Goal: Information Seeking & Learning: Learn about a topic

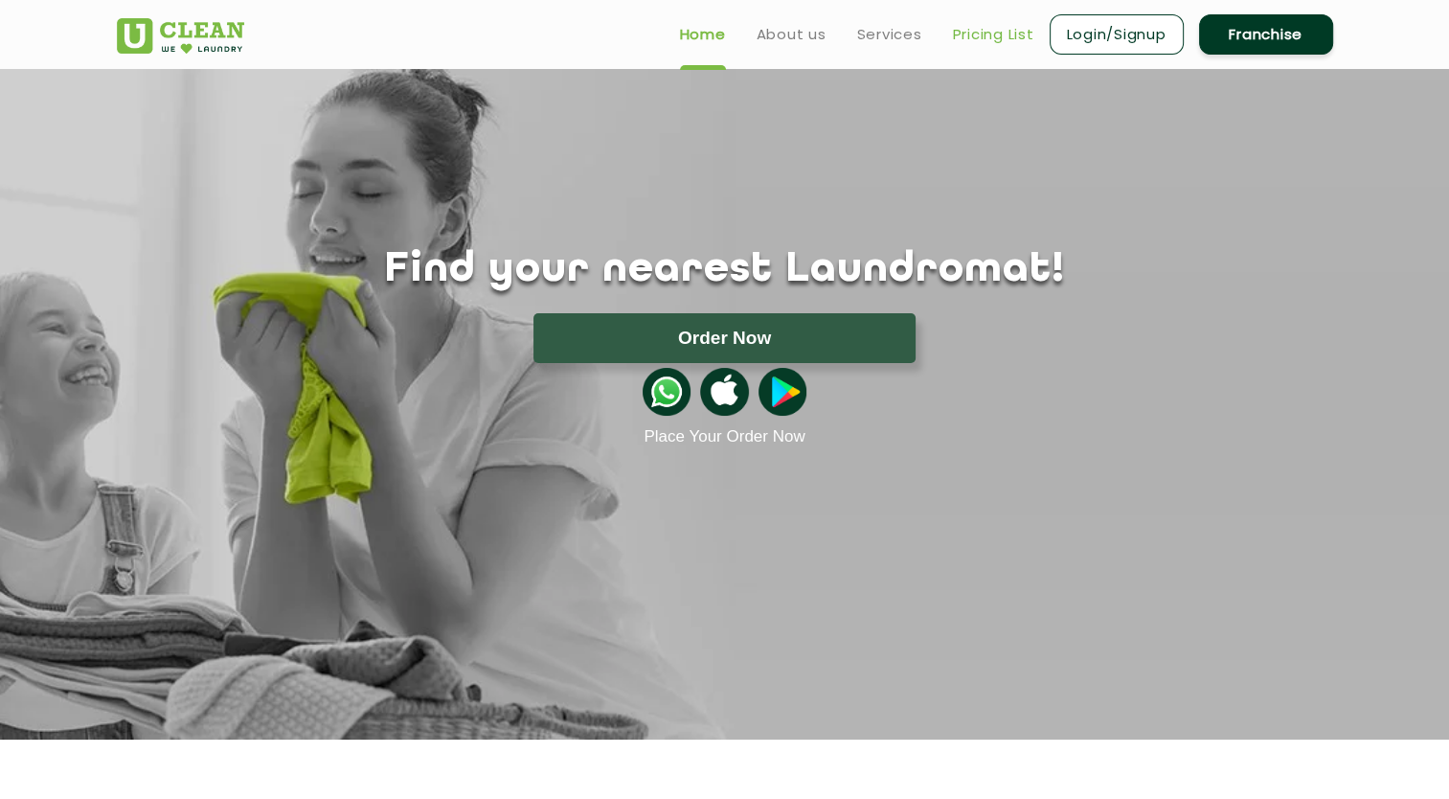
click at [1000, 34] on link "Pricing List" at bounding box center [993, 34] width 81 height 23
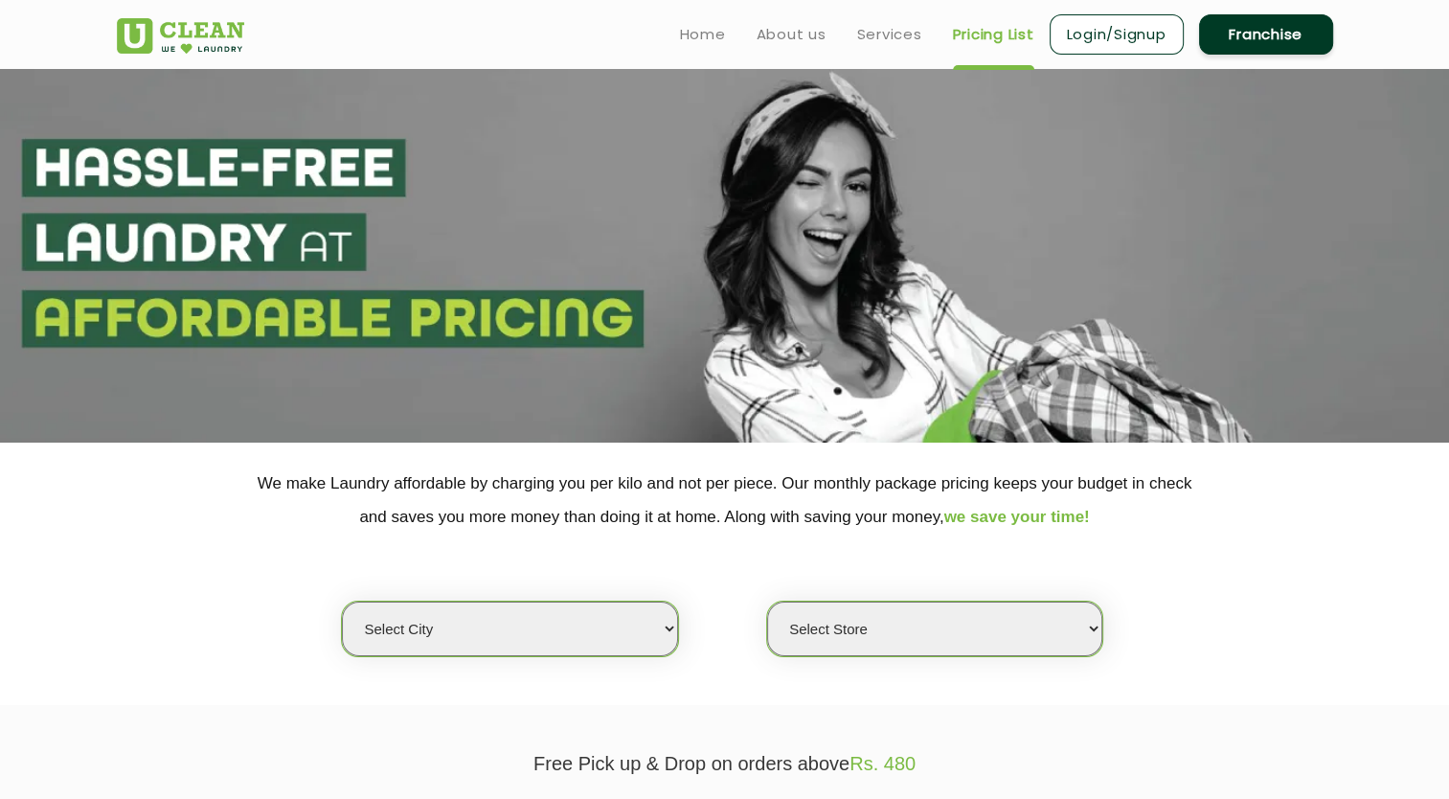
click at [460, 628] on select "Select city [GEOGRAPHIC_DATA] [GEOGRAPHIC_DATA] [GEOGRAPHIC_DATA] [GEOGRAPHIC_D…" at bounding box center [509, 629] width 335 height 55
select select "16"
click at [342, 602] on select "Select city [GEOGRAPHIC_DATA] [GEOGRAPHIC_DATA] [GEOGRAPHIC_DATA] [GEOGRAPHIC_D…" at bounding box center [509, 629] width 335 height 55
select select "0"
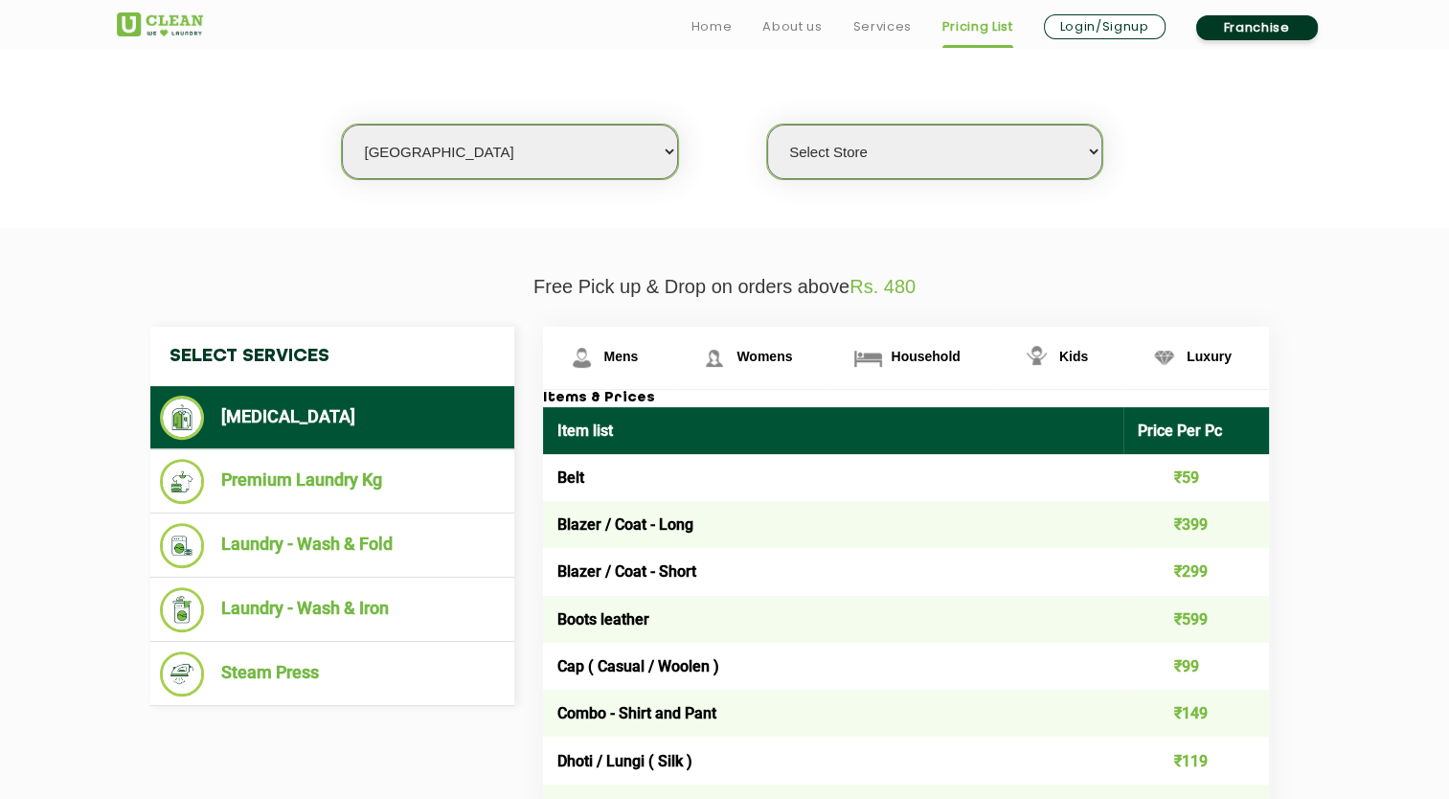
scroll to position [479, 0]
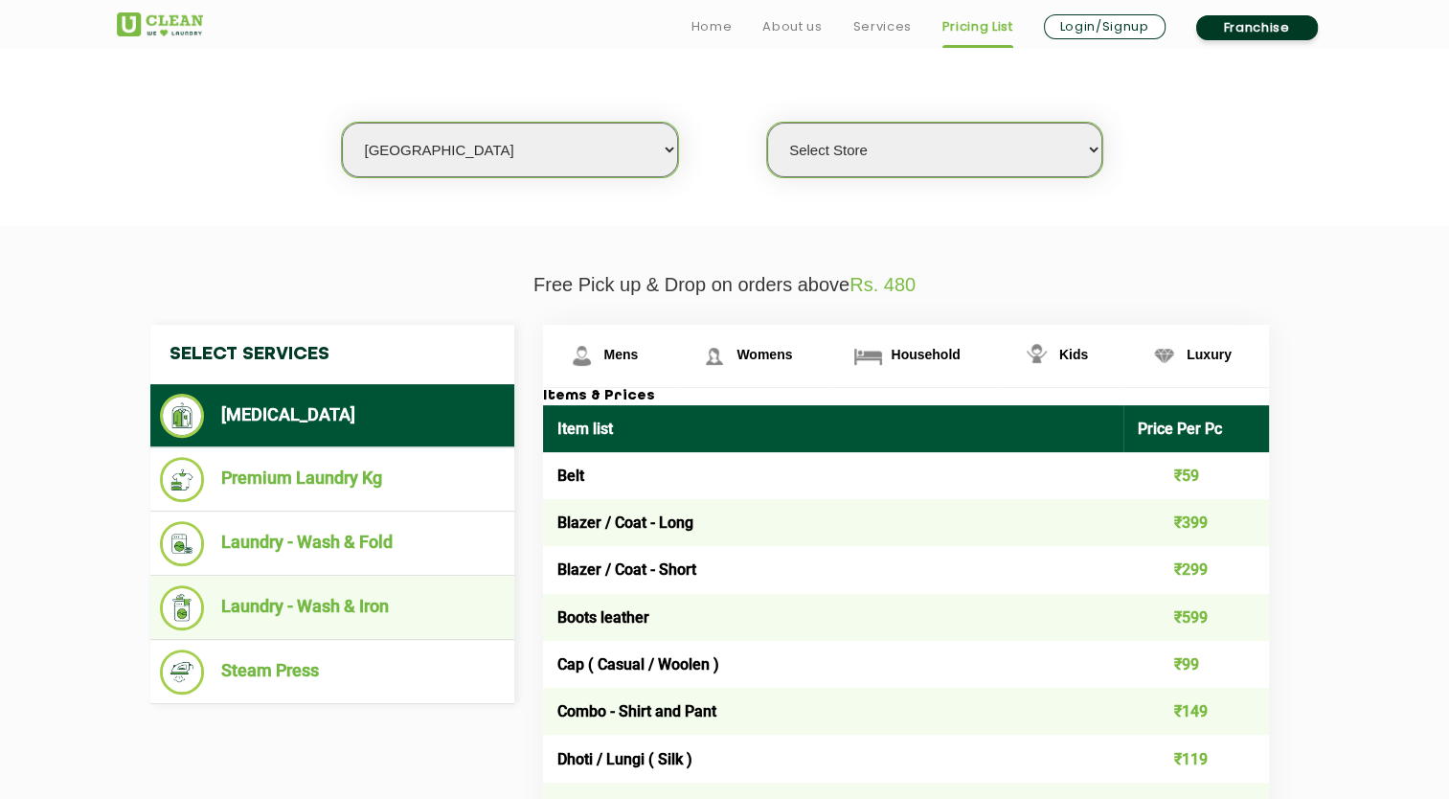
click at [257, 615] on li "Laundry - Wash & Iron" at bounding box center [332, 607] width 345 height 45
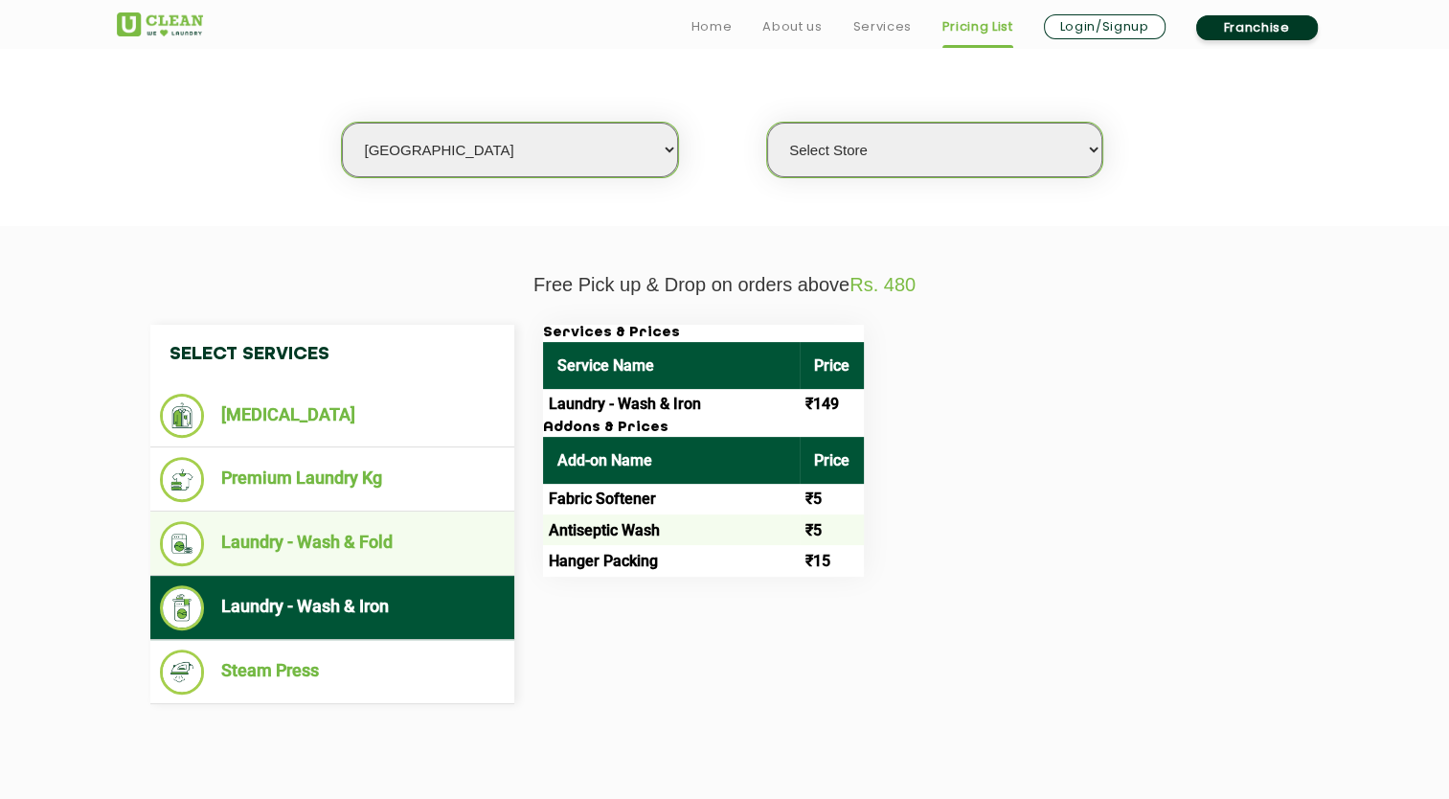
click at [231, 550] on li "Laundry - Wash & Fold" at bounding box center [332, 543] width 345 height 45
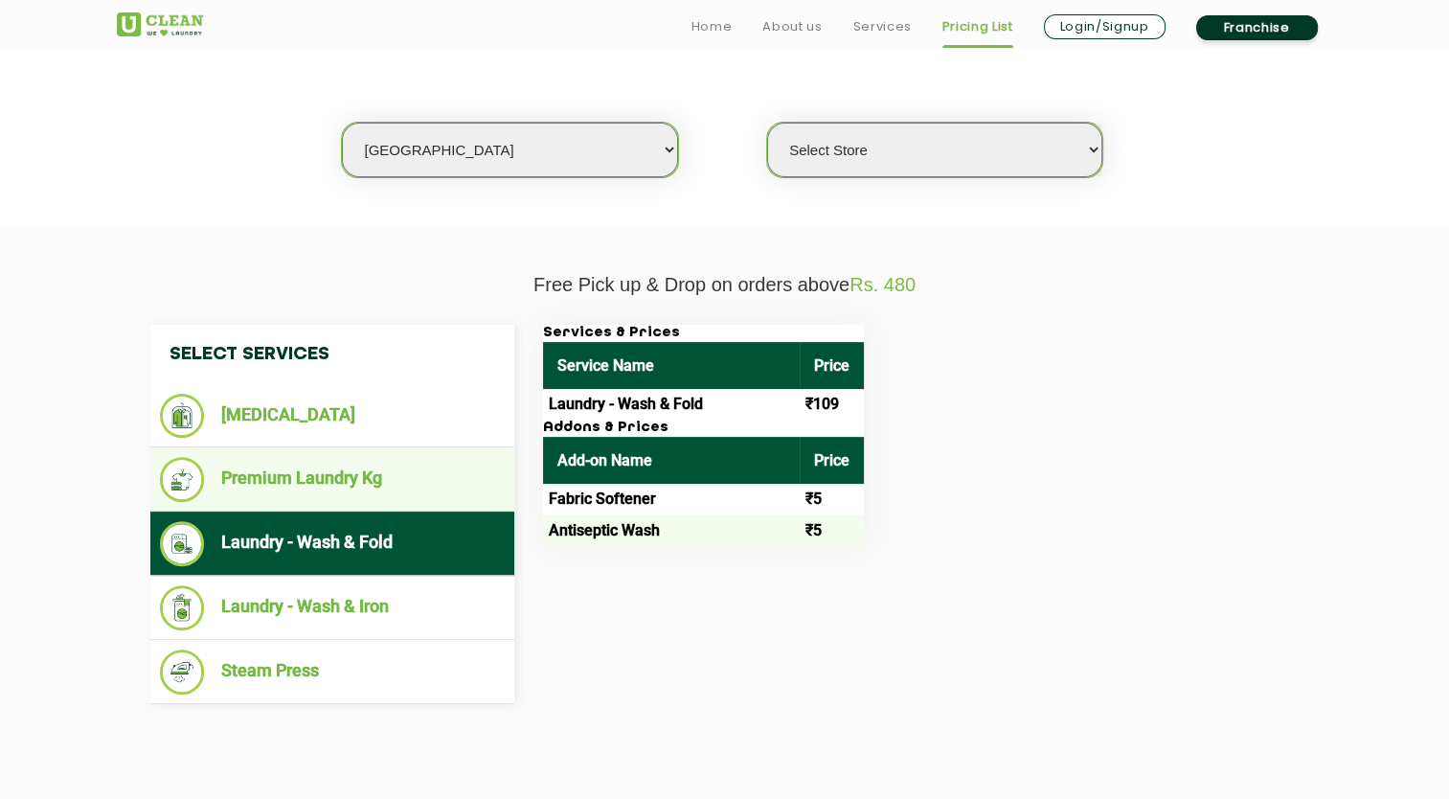
click at [270, 494] on li "Premium Laundry Kg" at bounding box center [332, 479] width 345 height 45
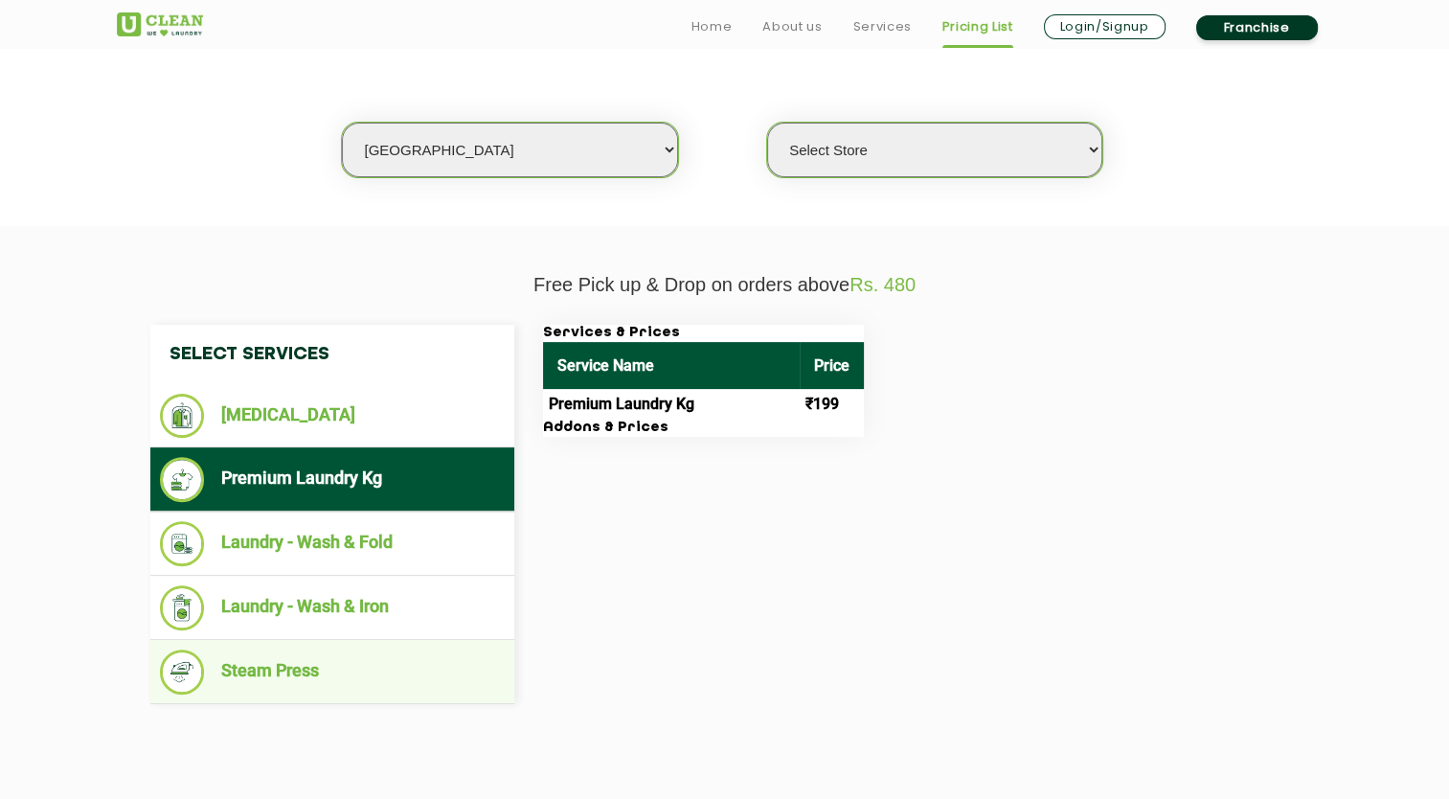
click at [258, 670] on li "Steam Press" at bounding box center [332, 672] width 345 height 45
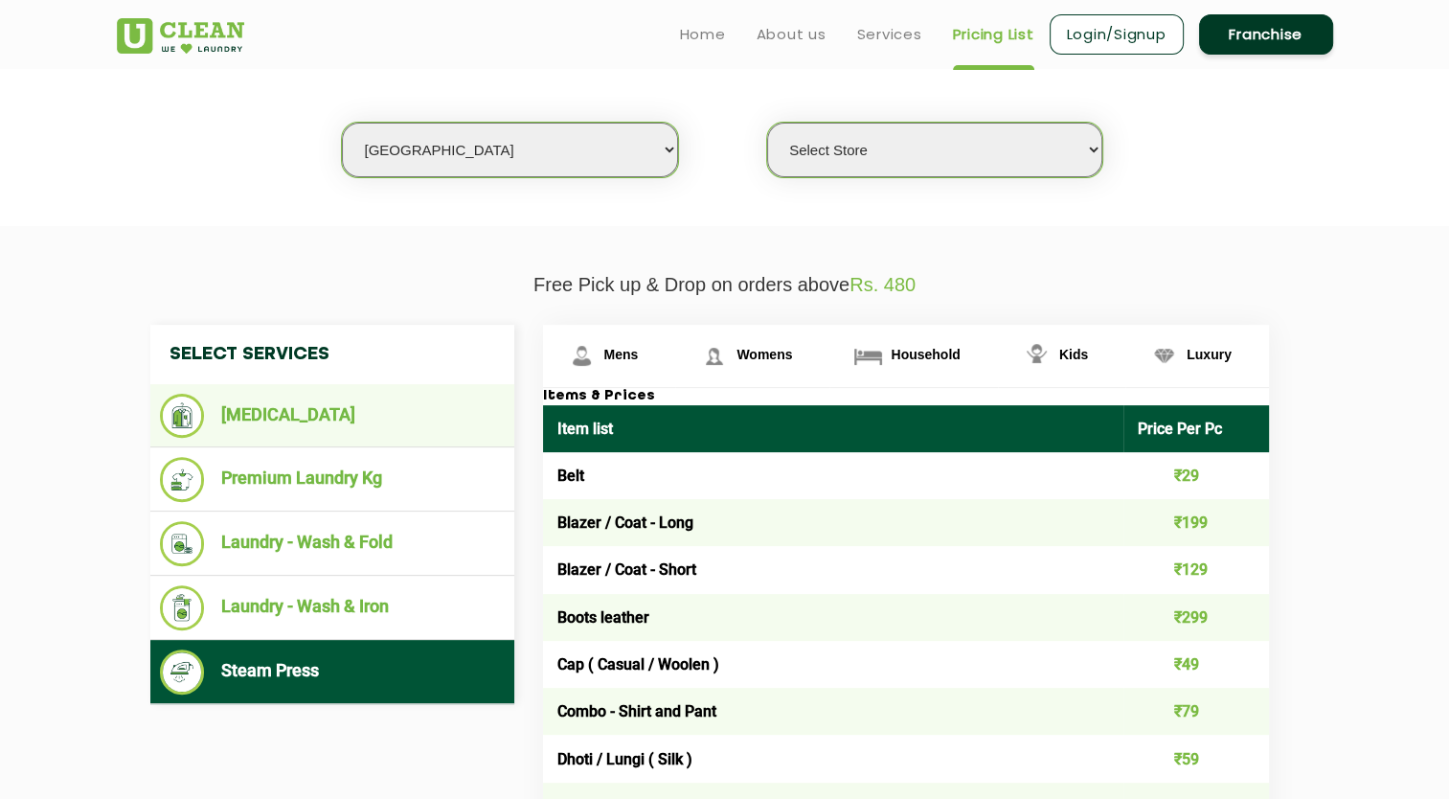
click at [272, 413] on li "[MEDICAL_DATA]" at bounding box center [332, 416] width 345 height 44
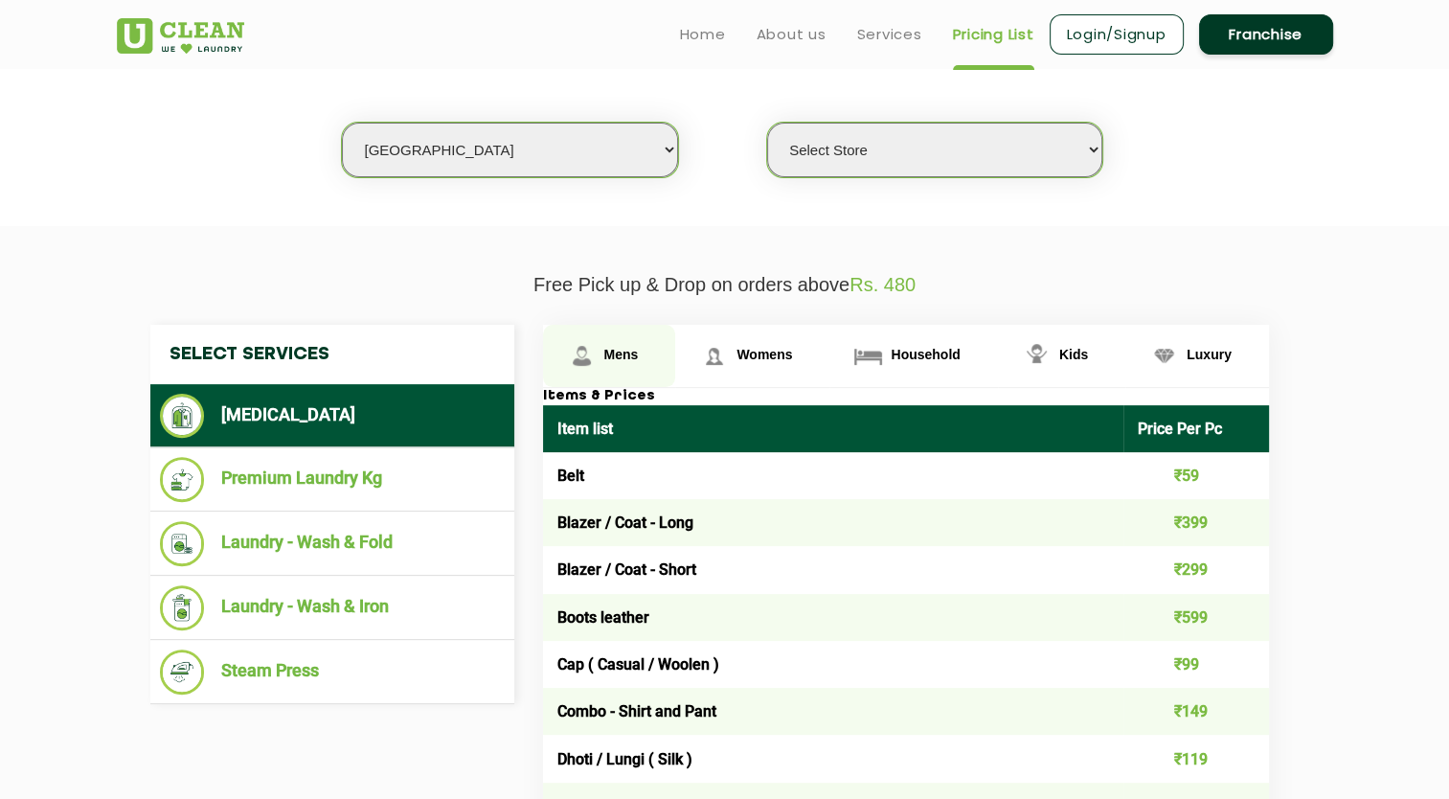
click at [640, 355] on link "Mens" at bounding box center [609, 356] width 133 height 62
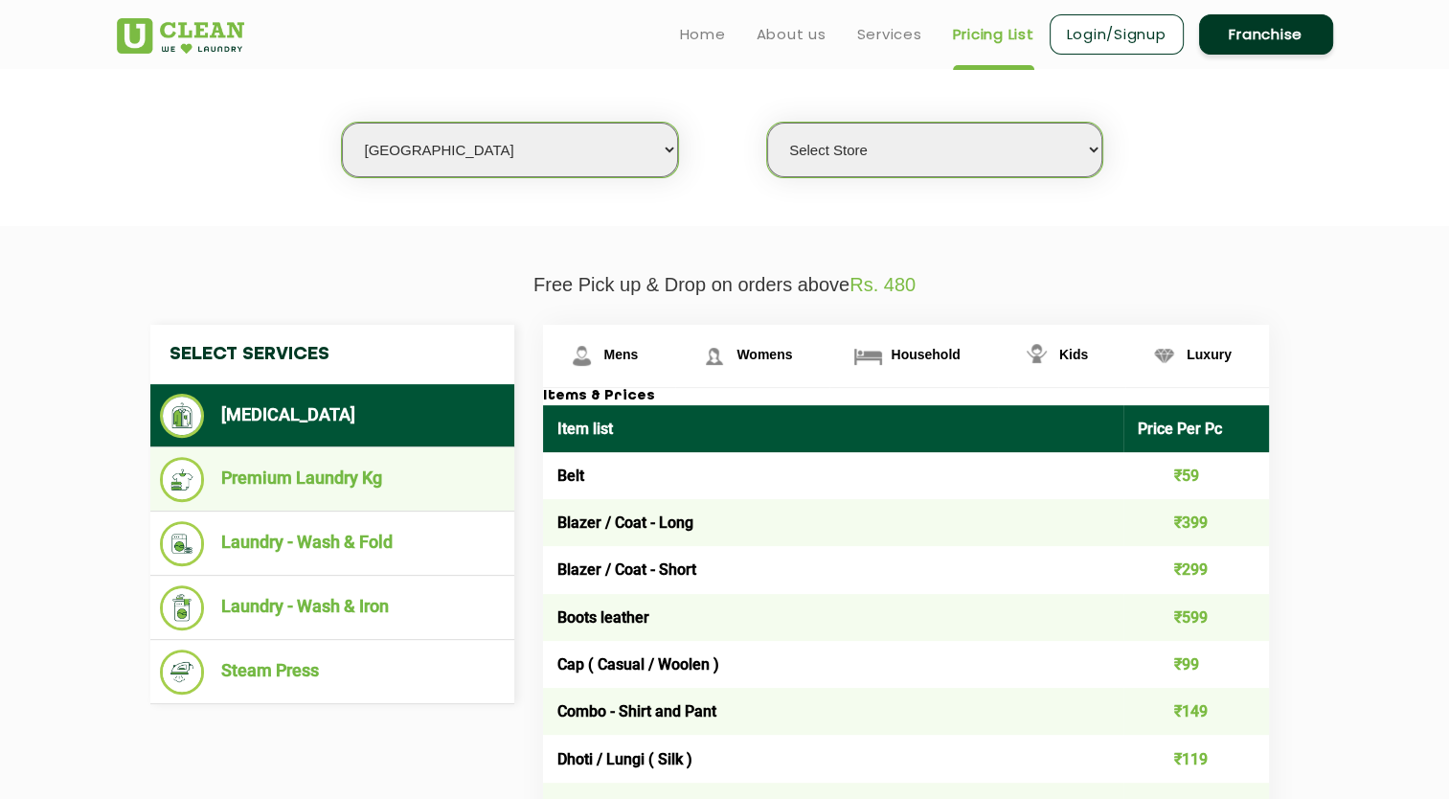
click at [338, 475] on li "Premium Laundry Kg" at bounding box center [332, 479] width 345 height 45
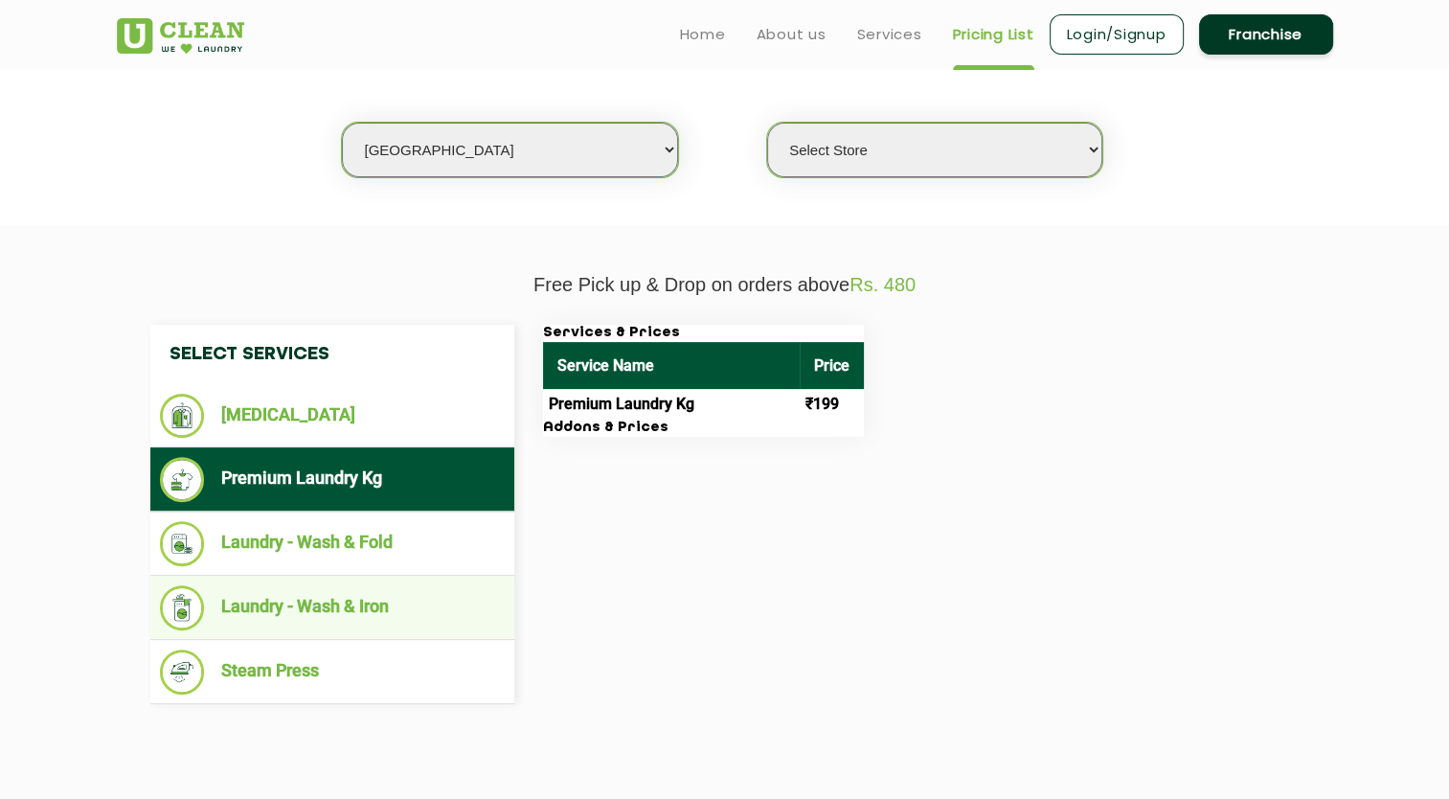
click at [292, 610] on li "Laundry - Wash & Iron" at bounding box center [332, 607] width 345 height 45
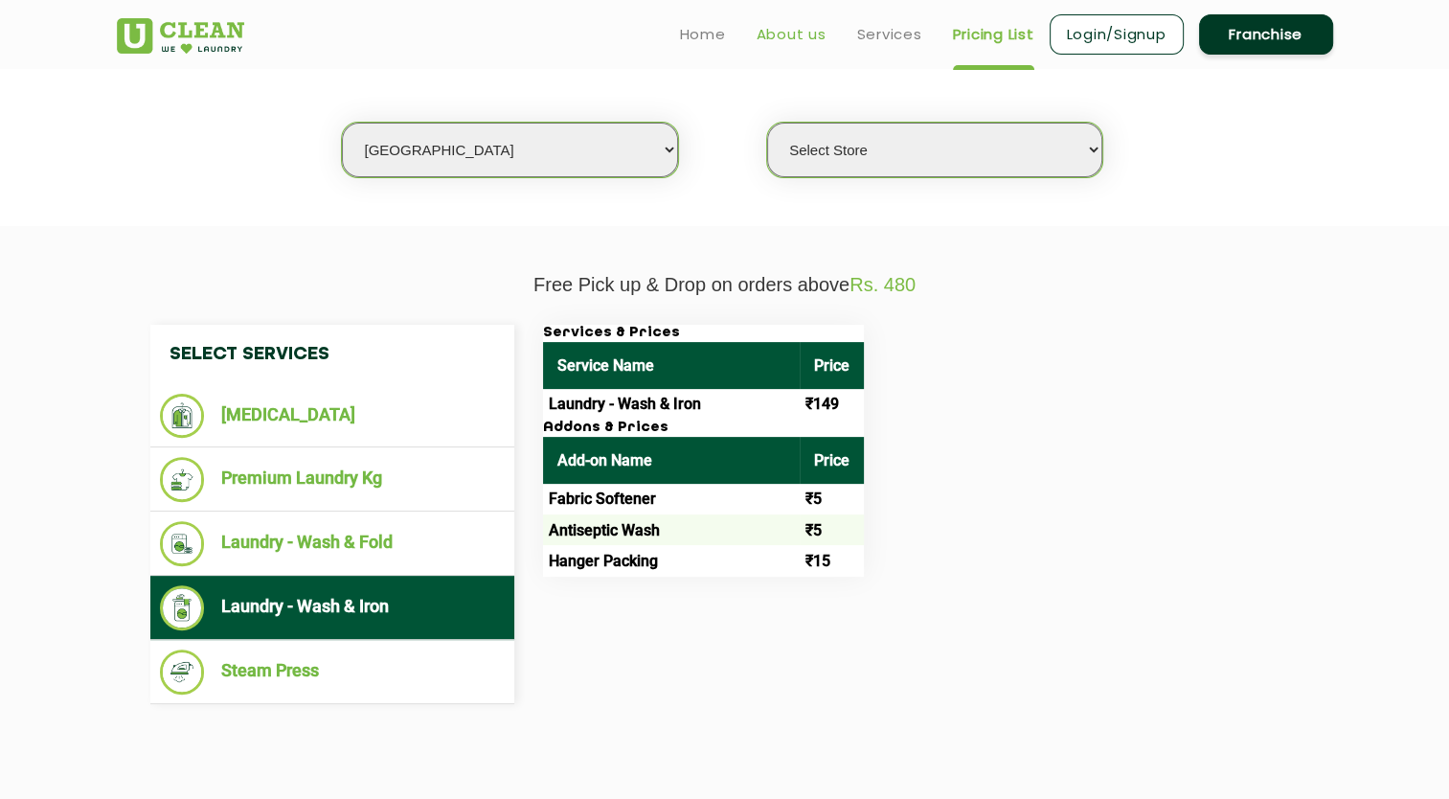
click at [783, 34] on link "About us" at bounding box center [792, 34] width 70 height 23
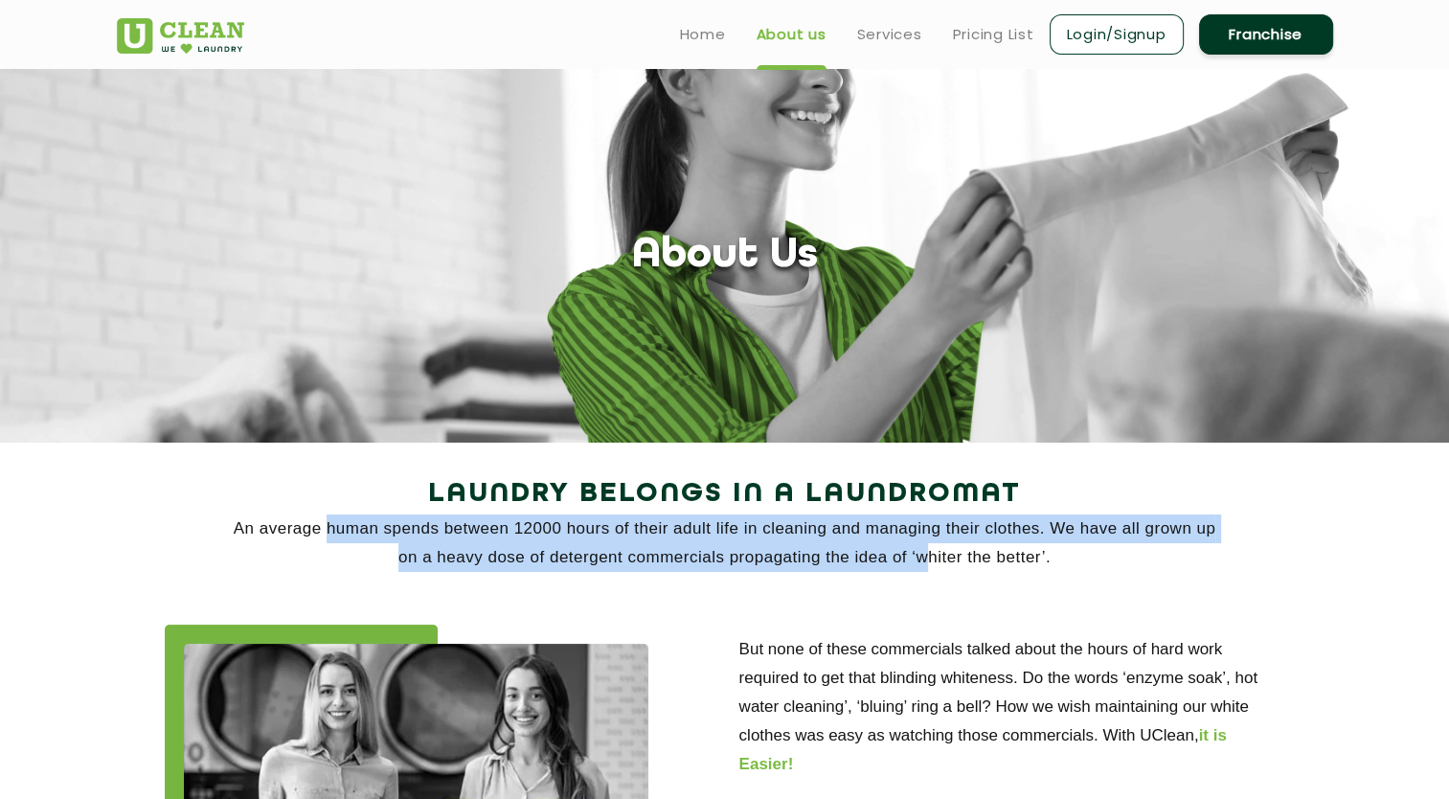
drag, startPoint x: 324, startPoint y: 527, endPoint x: 920, endPoint y: 545, distance: 596.2
click at [920, 545] on p "An average human spends between 12000 hours of their adult life in cleaning and…" at bounding box center [725, 542] width 1217 height 57
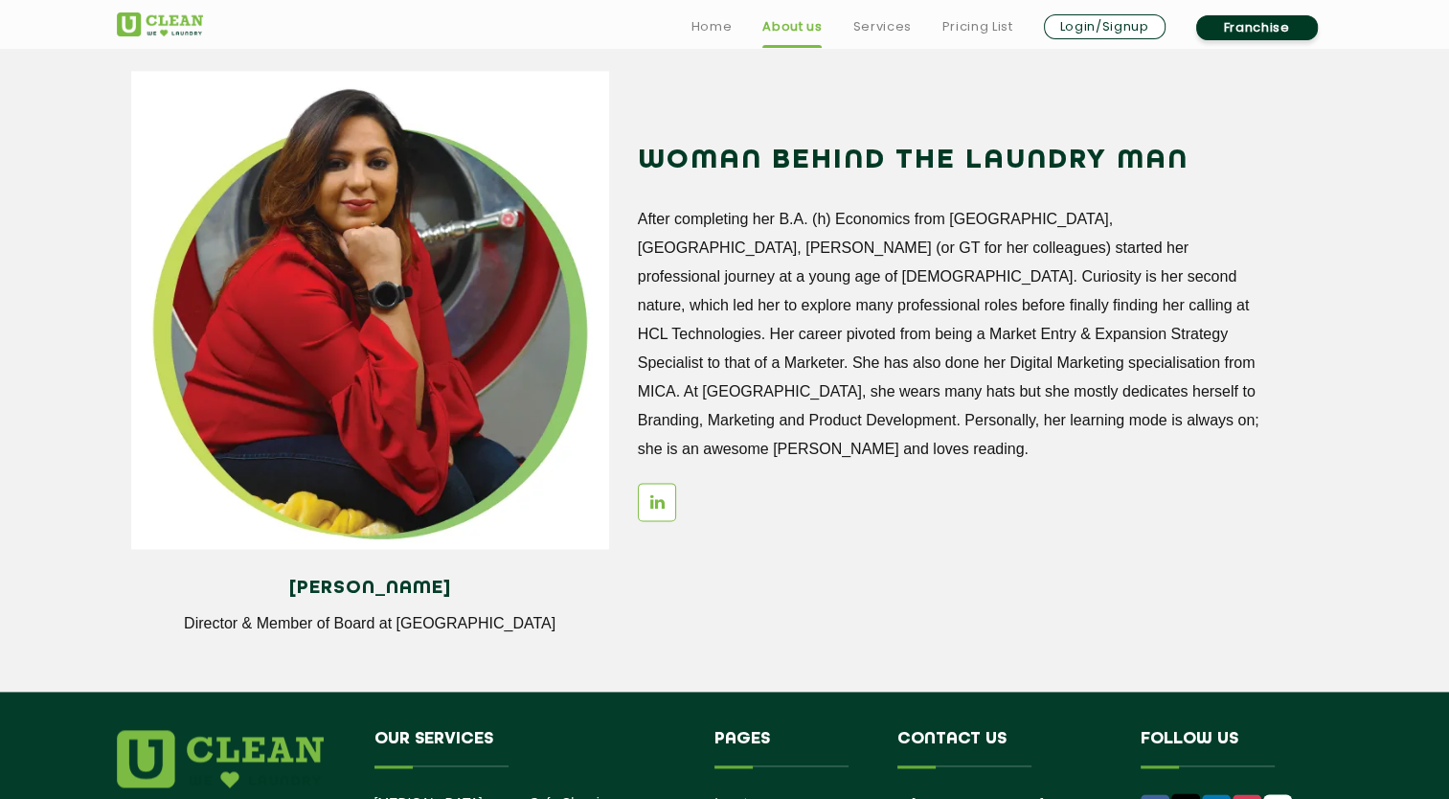
scroll to position [2491, 0]
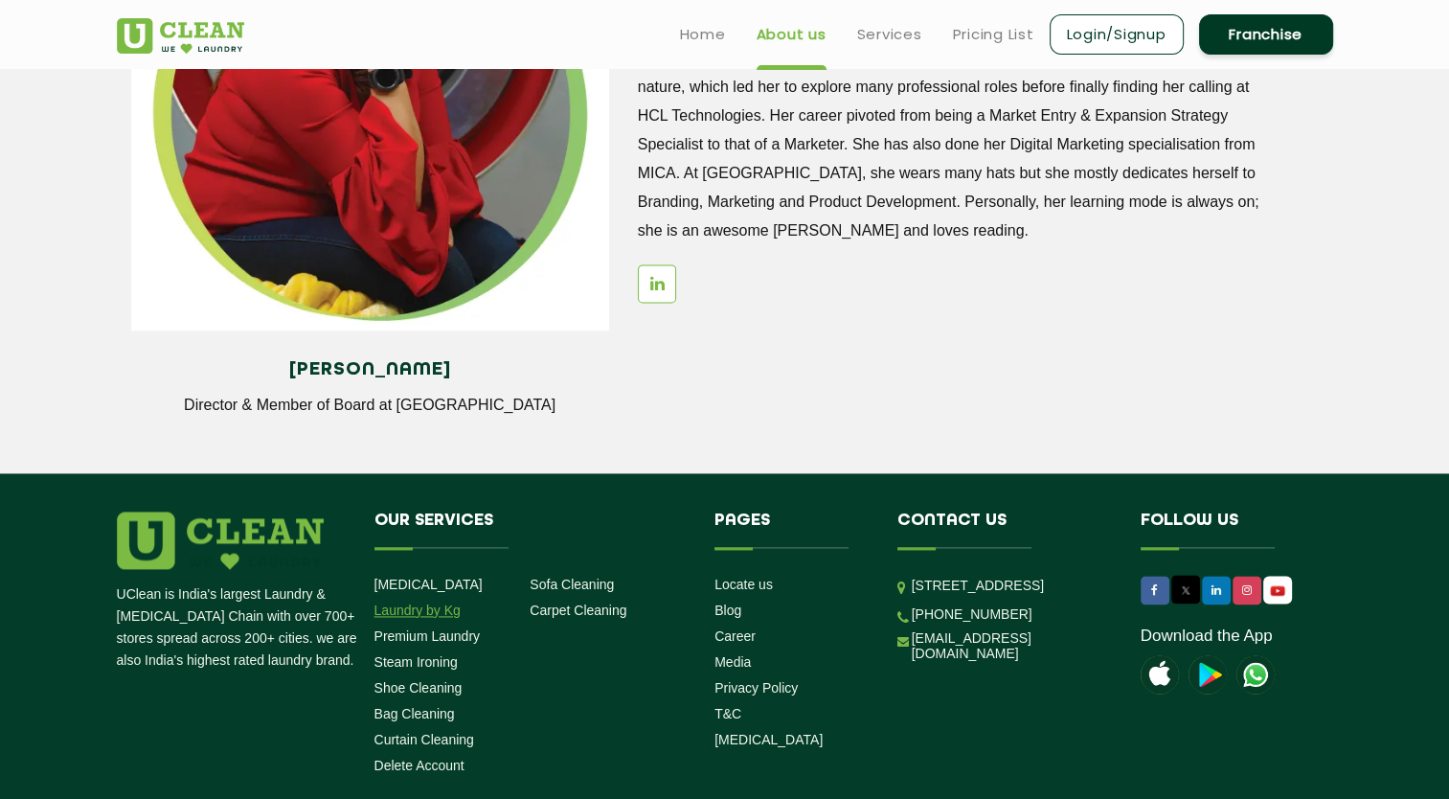
click at [425, 609] on link "Laundry by Kg" at bounding box center [418, 610] width 86 height 15
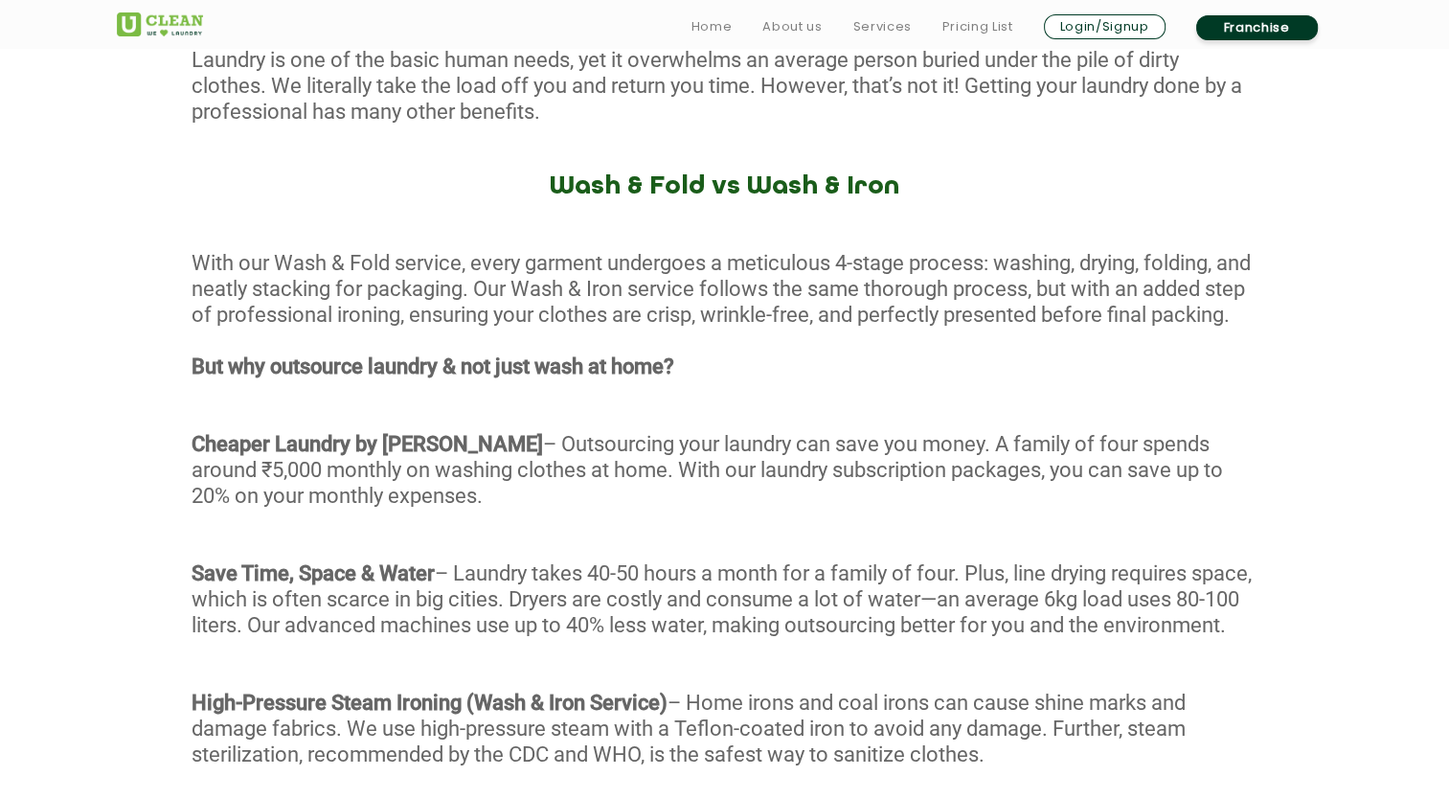
scroll to position [958, 0]
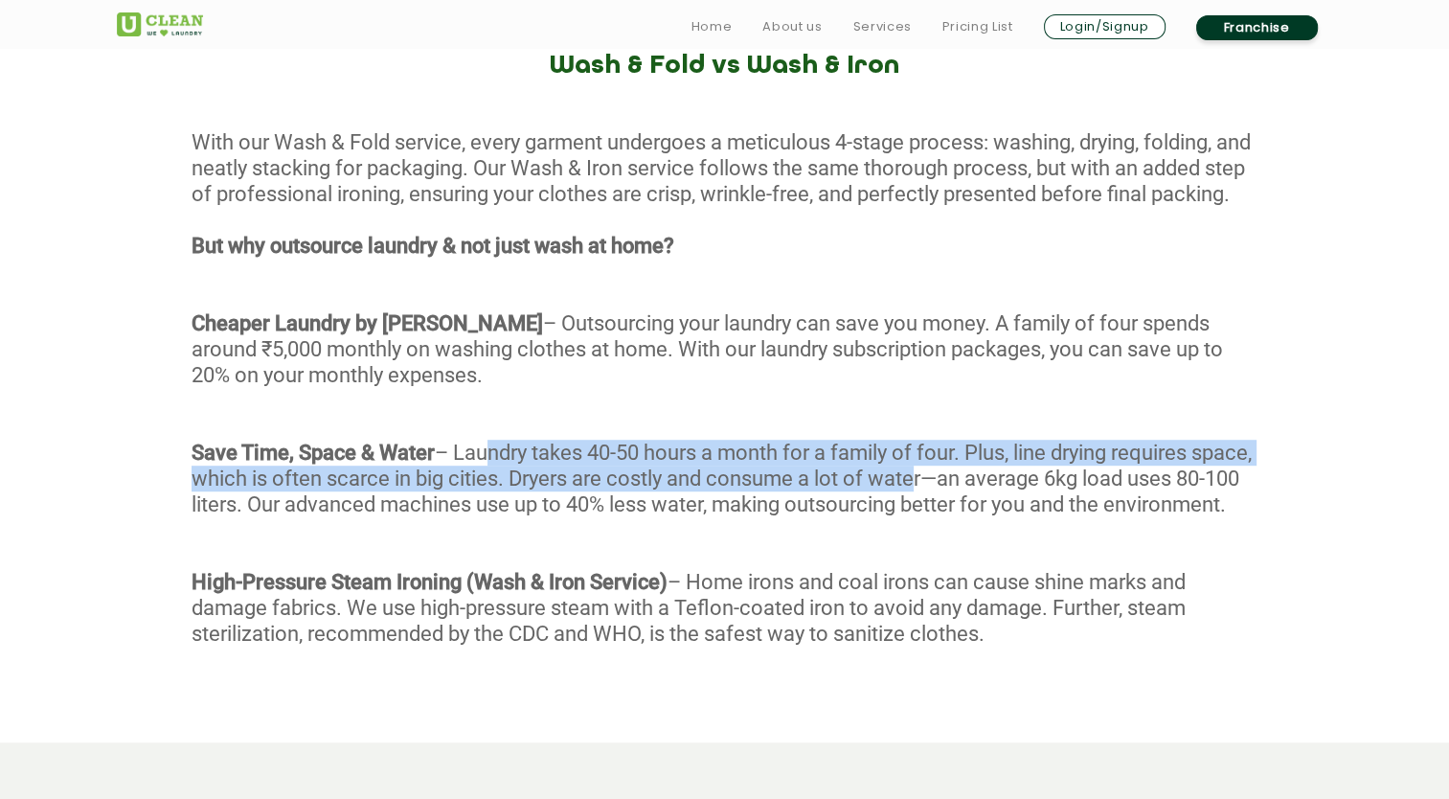
drag, startPoint x: 487, startPoint y: 481, endPoint x: 973, endPoint y: 501, distance: 487.1
click at [973, 501] on div "With our Wash & Fold service, every garment undergoes a meticulous 4-stage proc…" at bounding box center [724, 411] width 1449 height 565
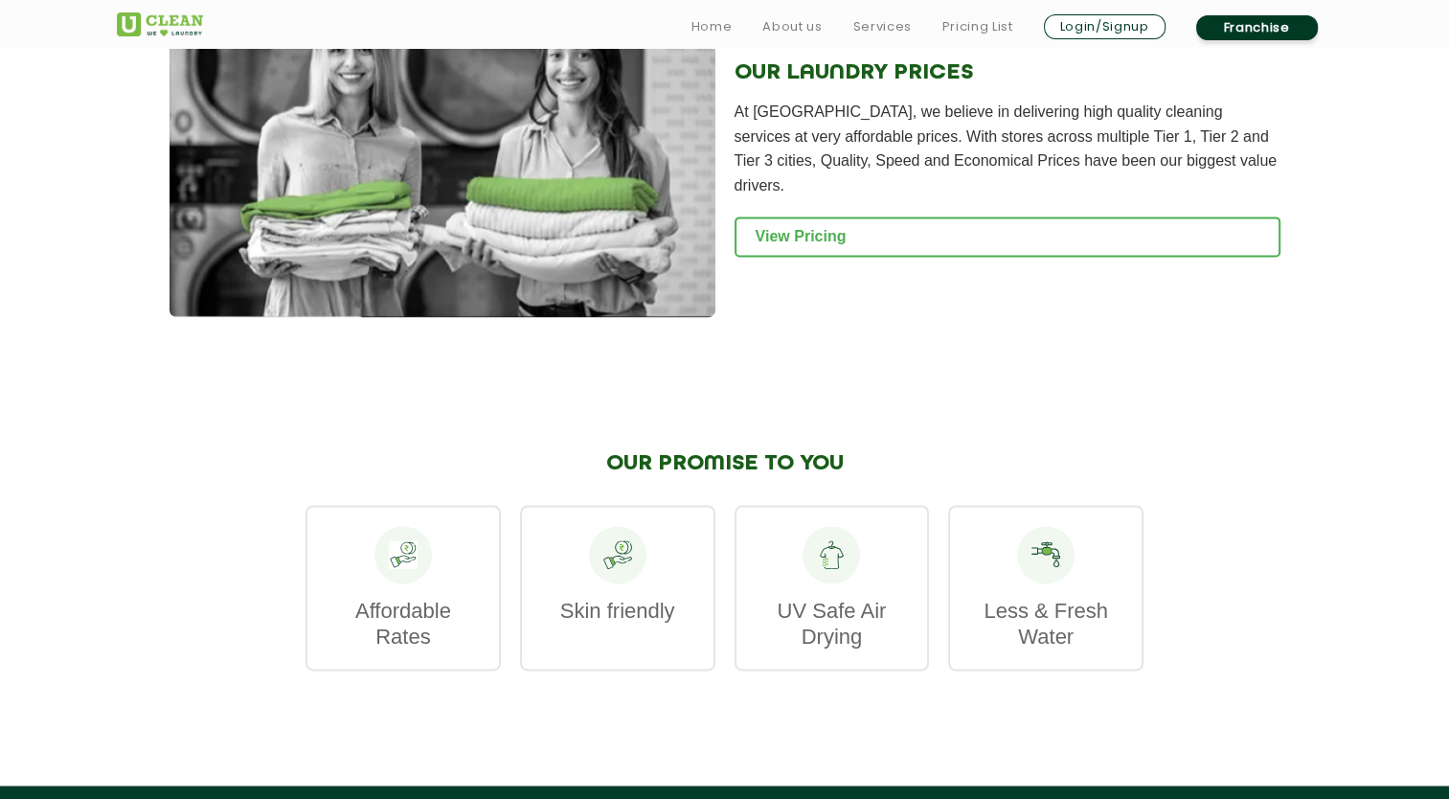
scroll to position [2587, 0]
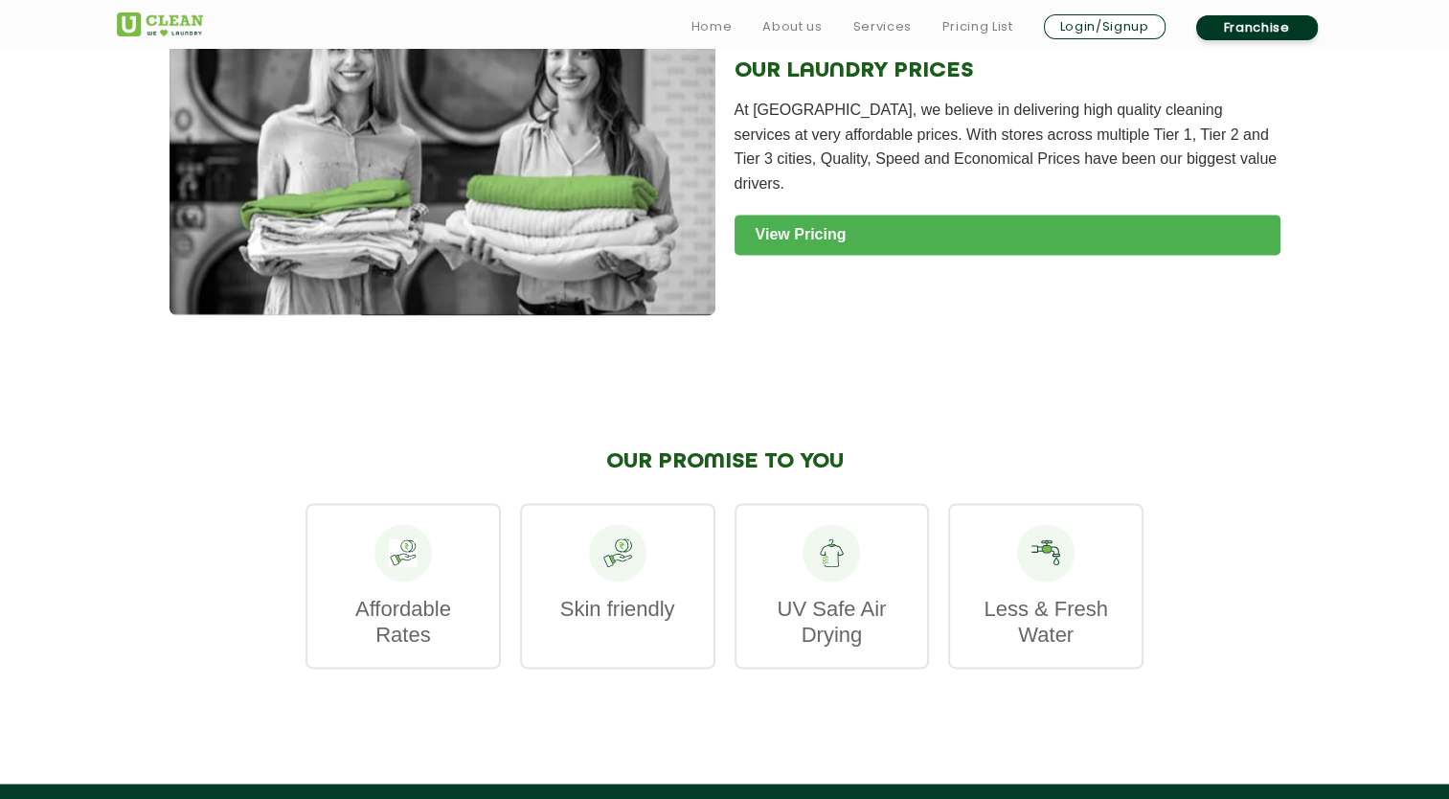
click at [801, 255] on link "View Pricing" at bounding box center [1008, 235] width 546 height 40
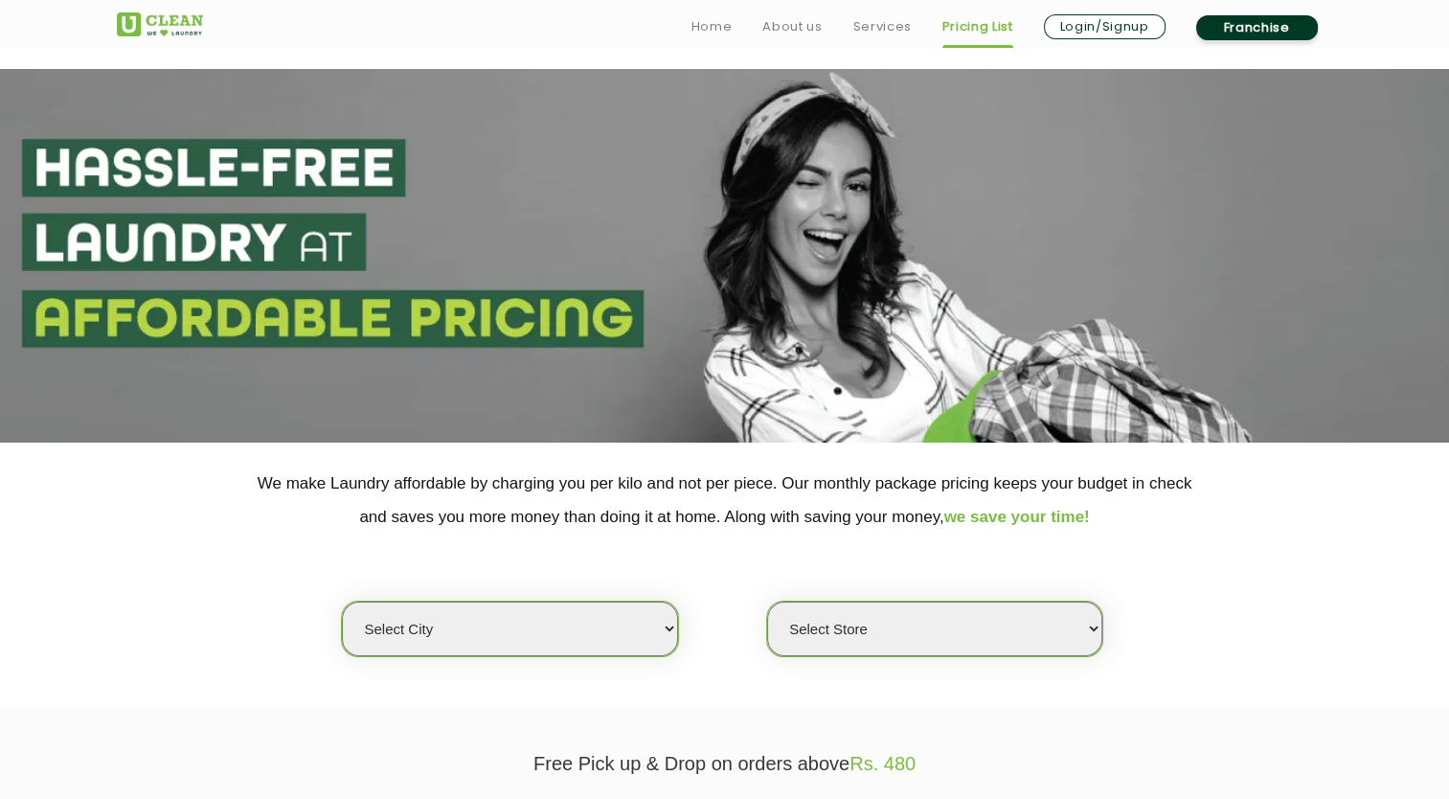
scroll to position [383, 0]
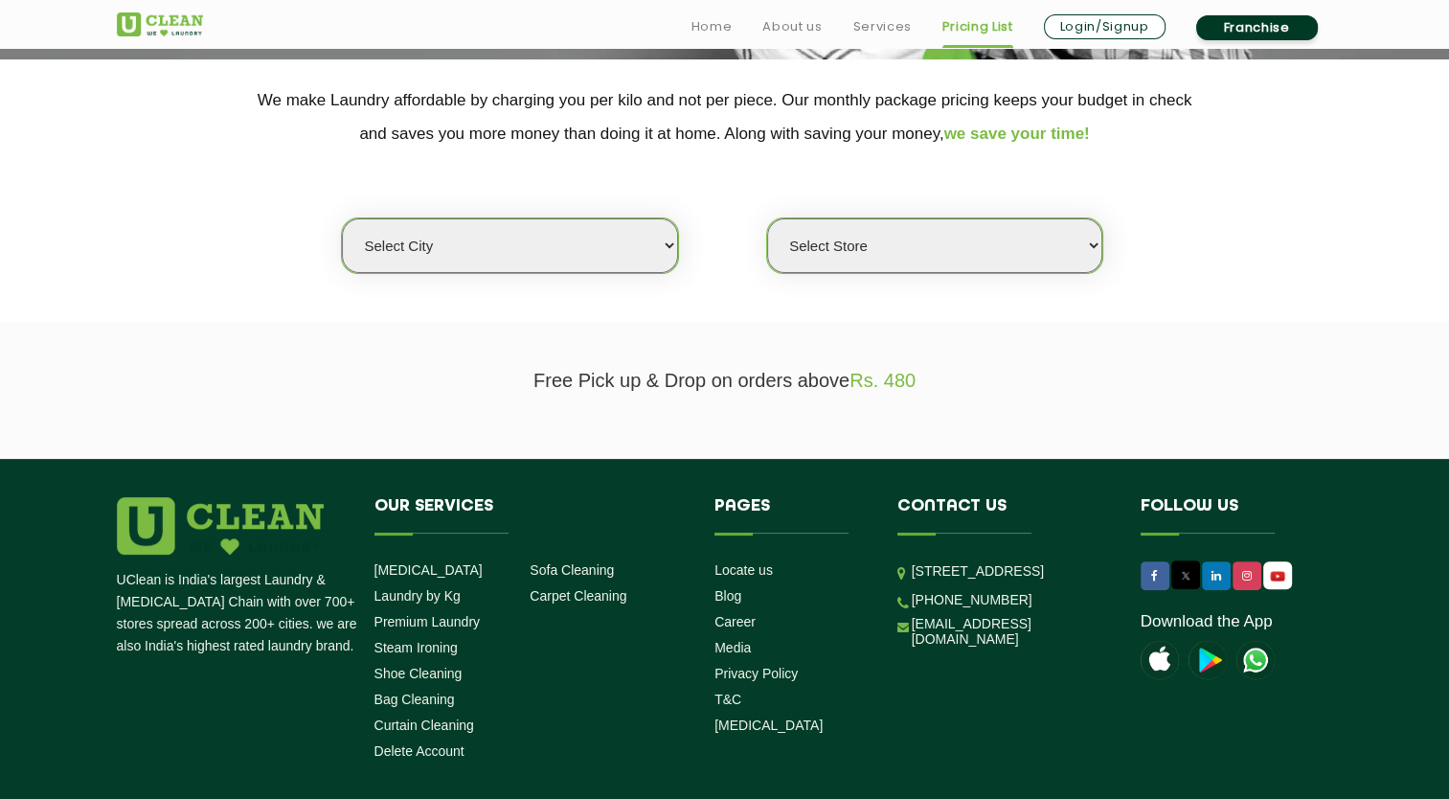
click at [672, 240] on select "Select city [GEOGRAPHIC_DATA] [GEOGRAPHIC_DATA] [GEOGRAPHIC_DATA] [GEOGRAPHIC_D…" at bounding box center [509, 245] width 335 height 55
select select "16"
click at [342, 218] on select "Select city [GEOGRAPHIC_DATA] [GEOGRAPHIC_DATA] [GEOGRAPHIC_DATA] [GEOGRAPHIC_D…" at bounding box center [509, 245] width 335 height 55
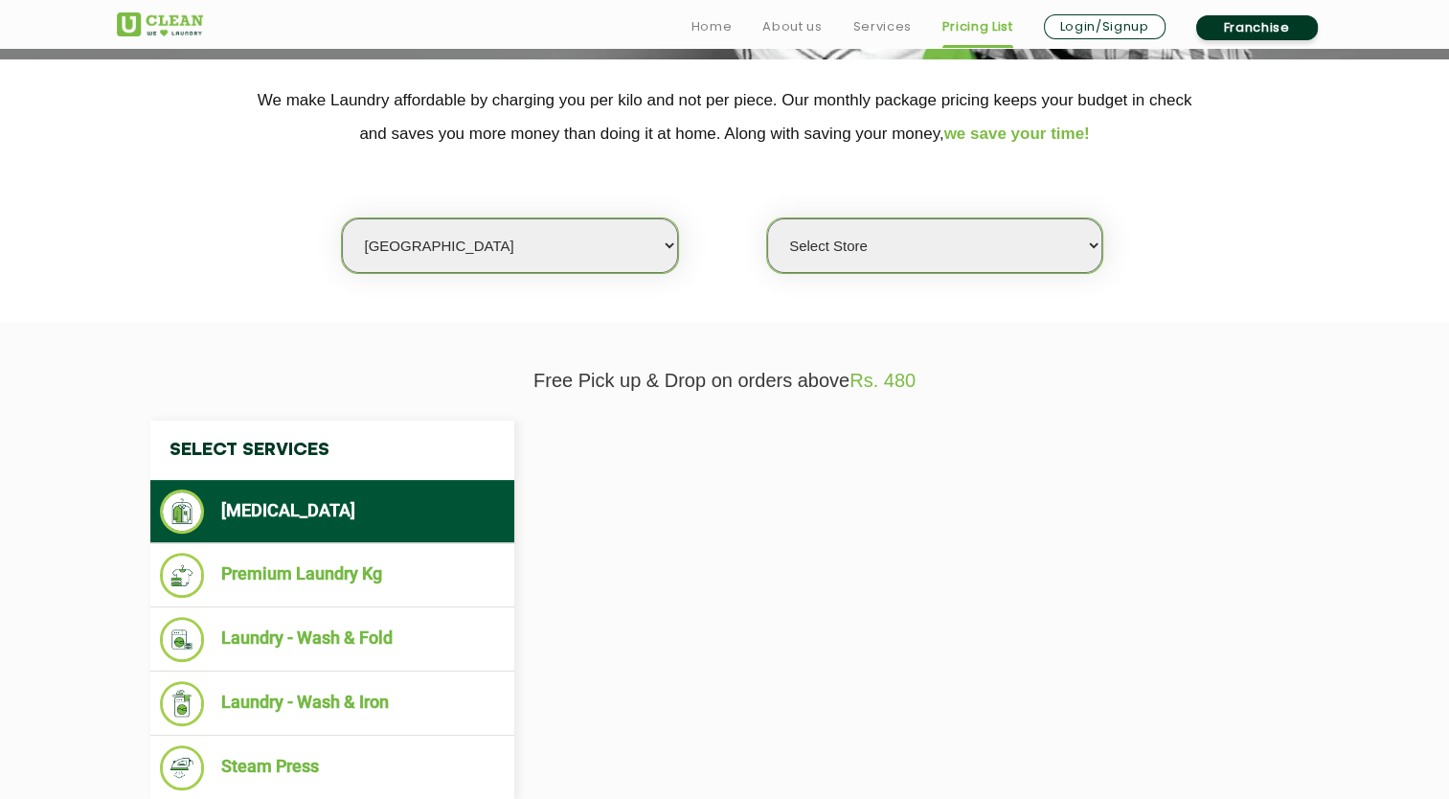
select select "0"
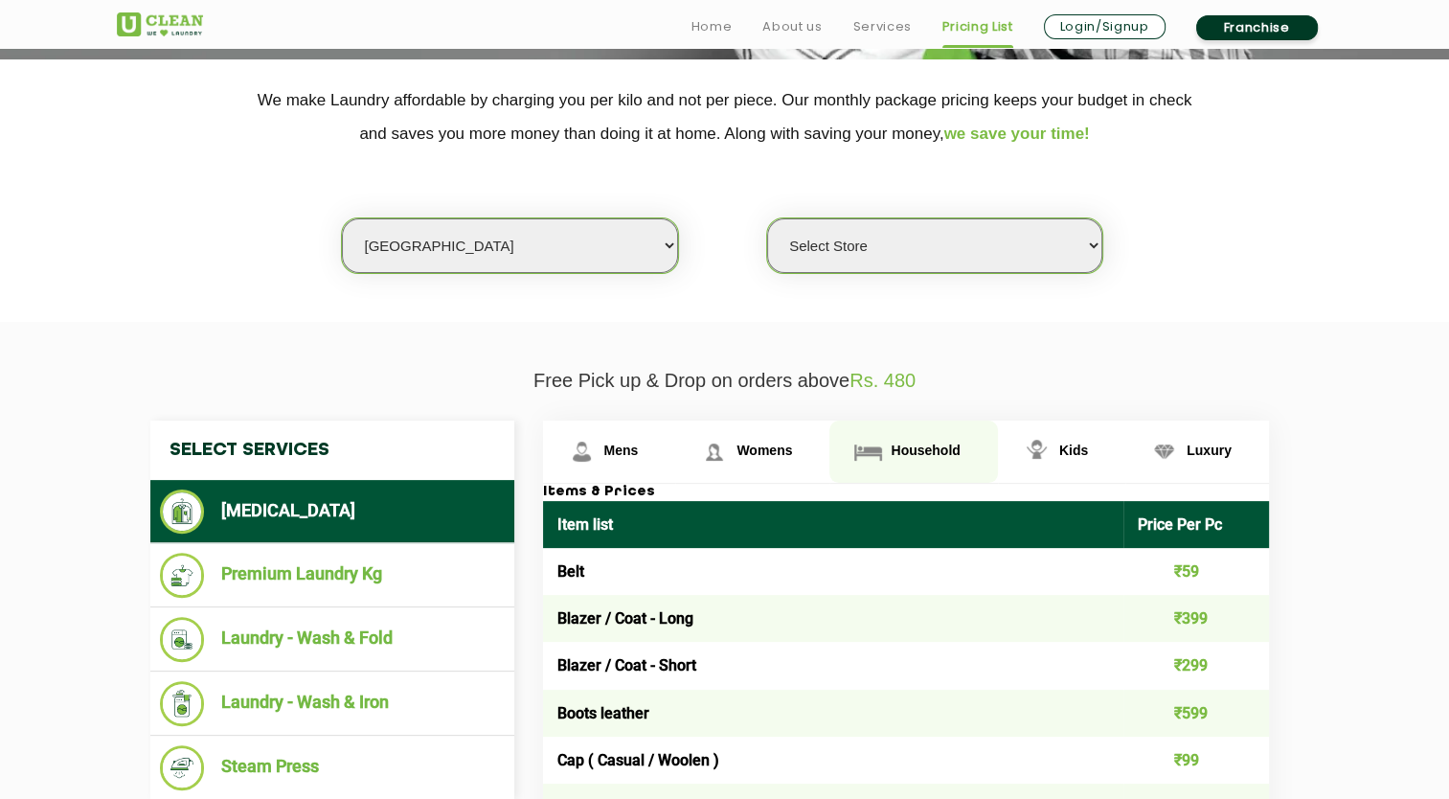
click at [903, 451] on span "Household" at bounding box center [925, 450] width 69 height 15
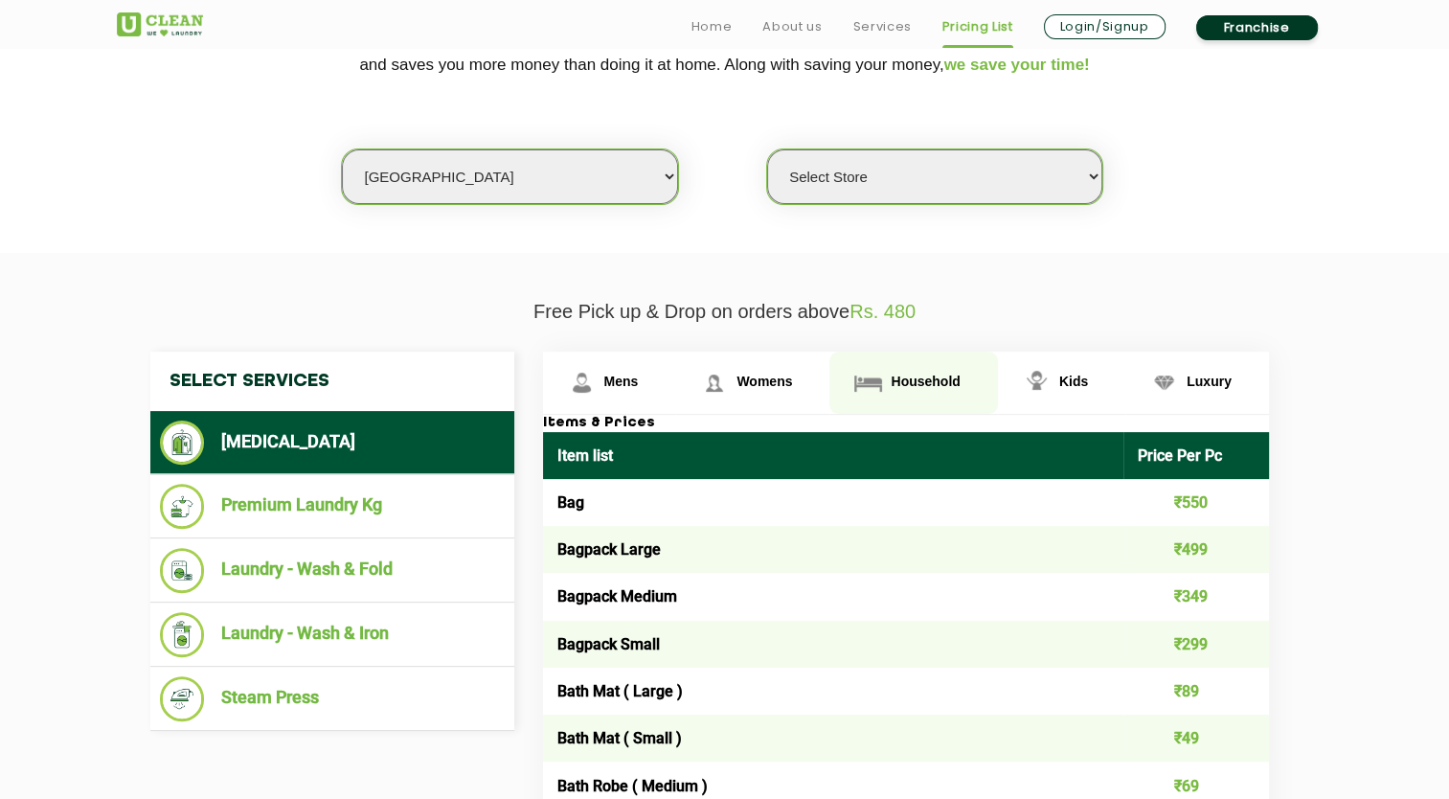
scroll to position [479, 0]
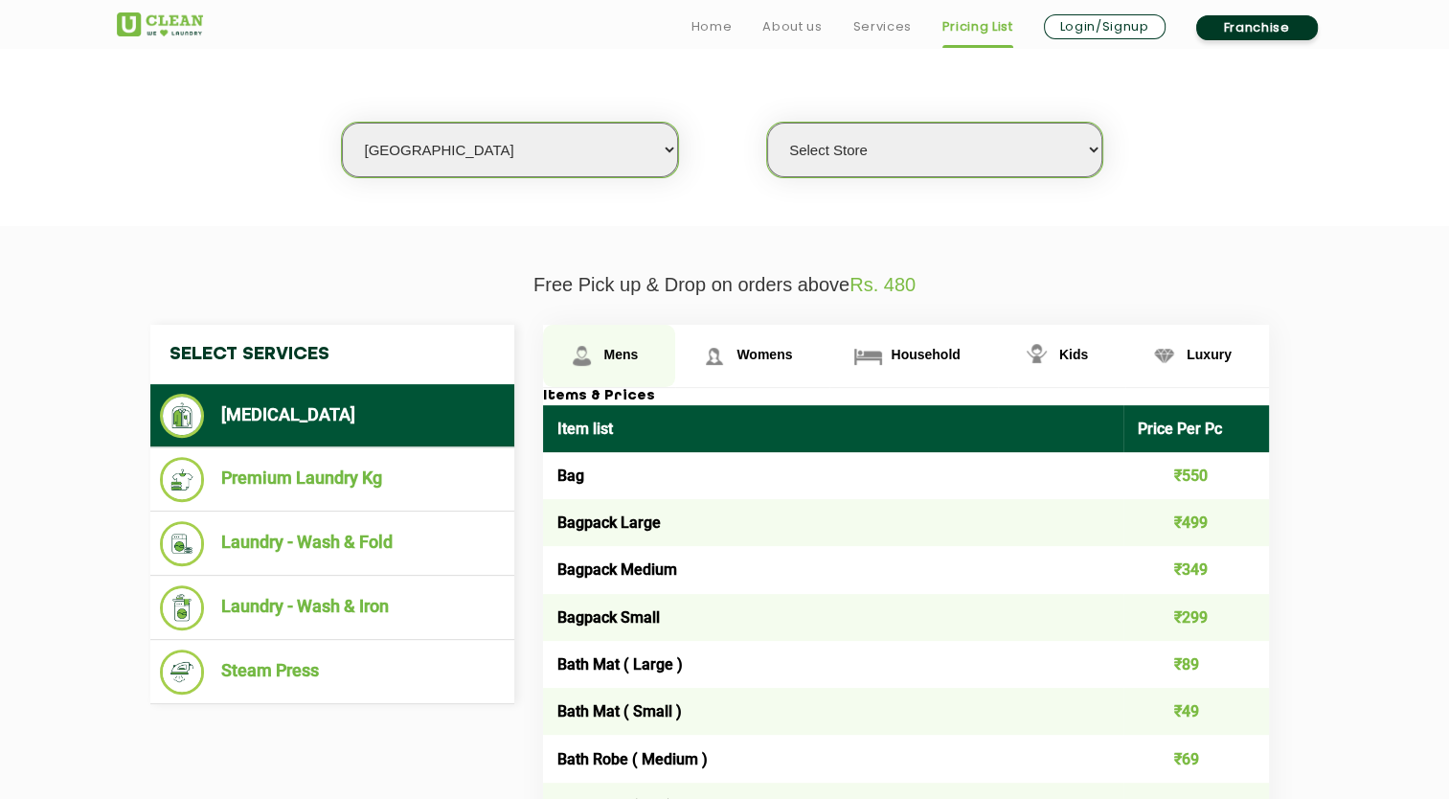
click at [608, 352] on span "Mens" at bounding box center [622, 354] width 34 height 15
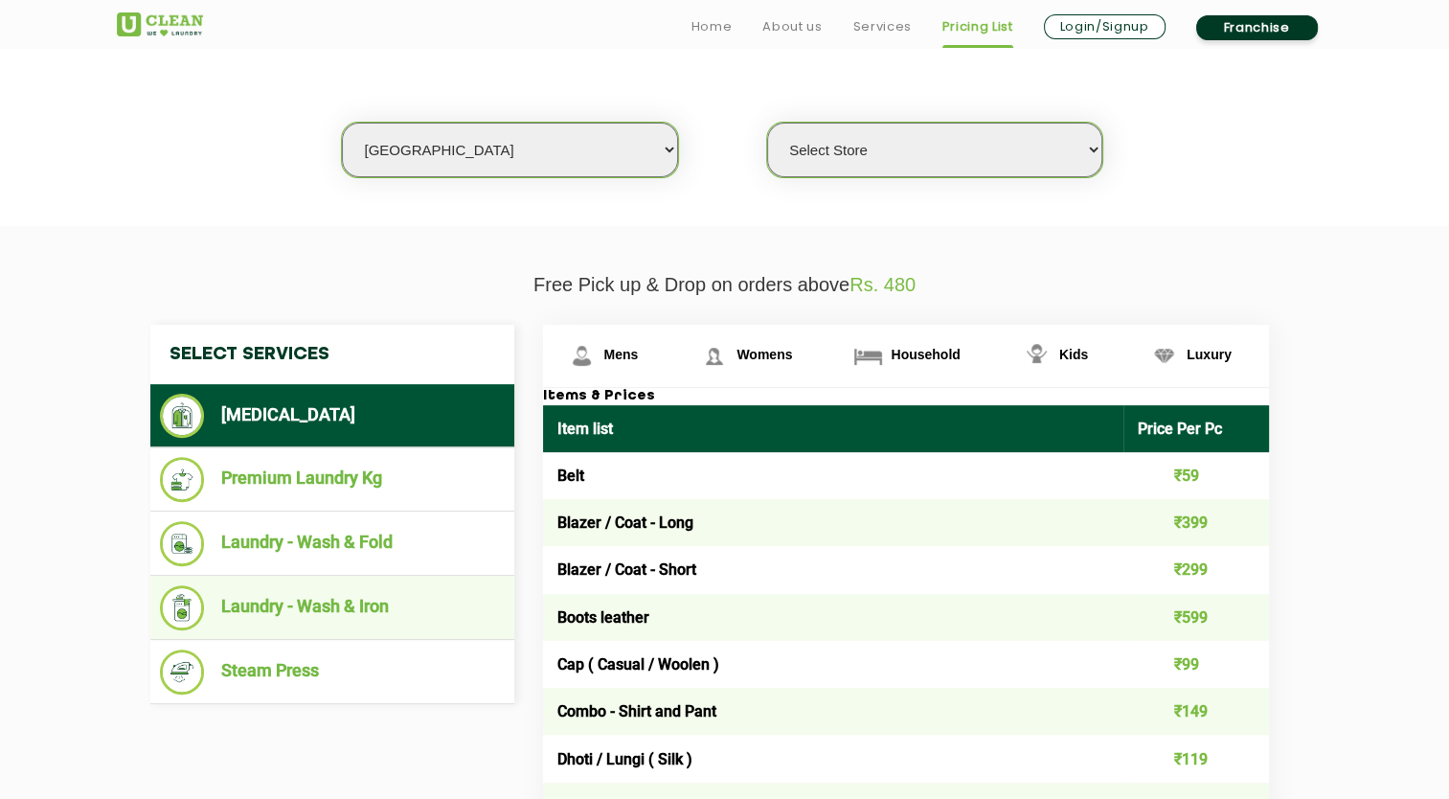
click at [279, 605] on li "Laundry - Wash & Iron" at bounding box center [332, 607] width 345 height 45
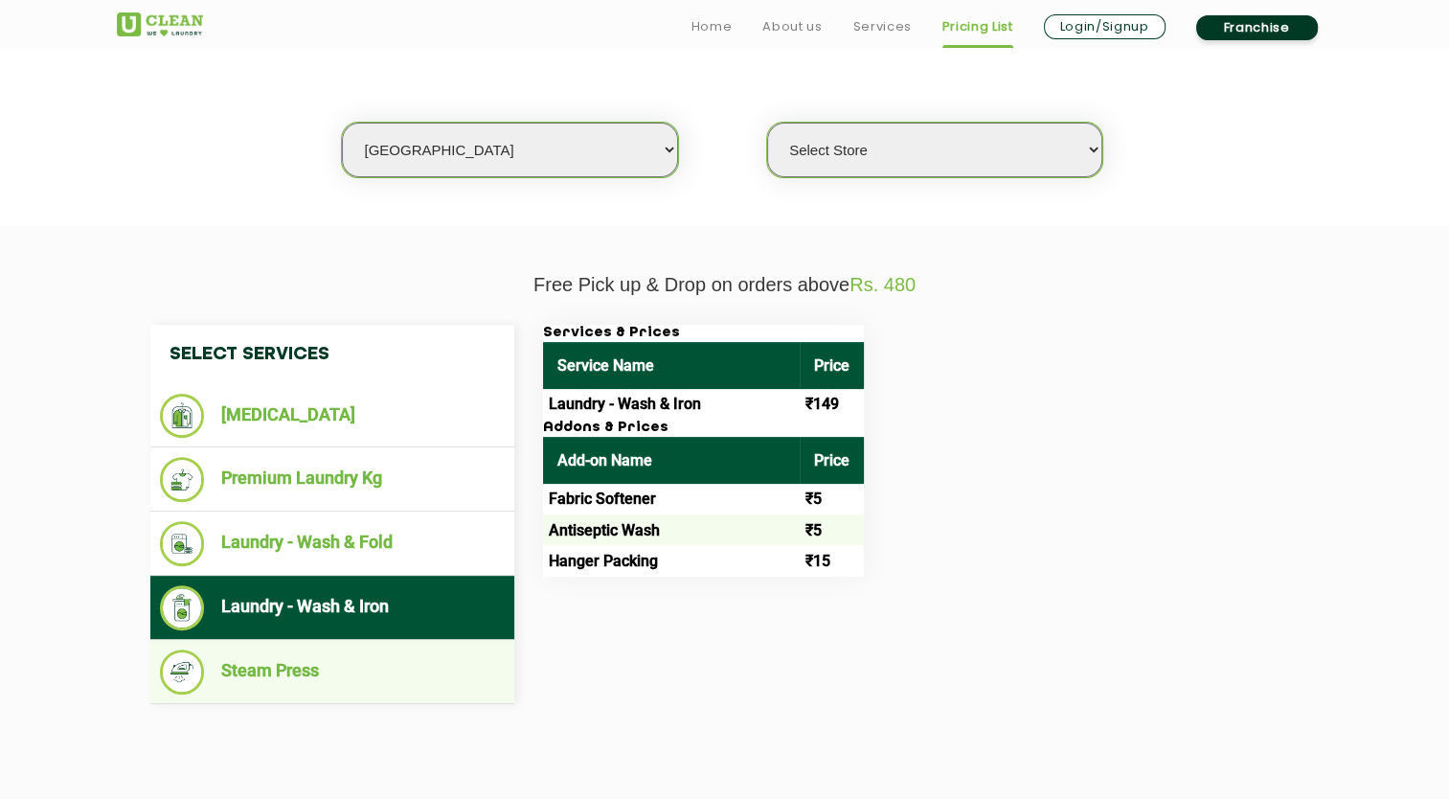
click at [289, 672] on li "Steam Press" at bounding box center [332, 672] width 345 height 45
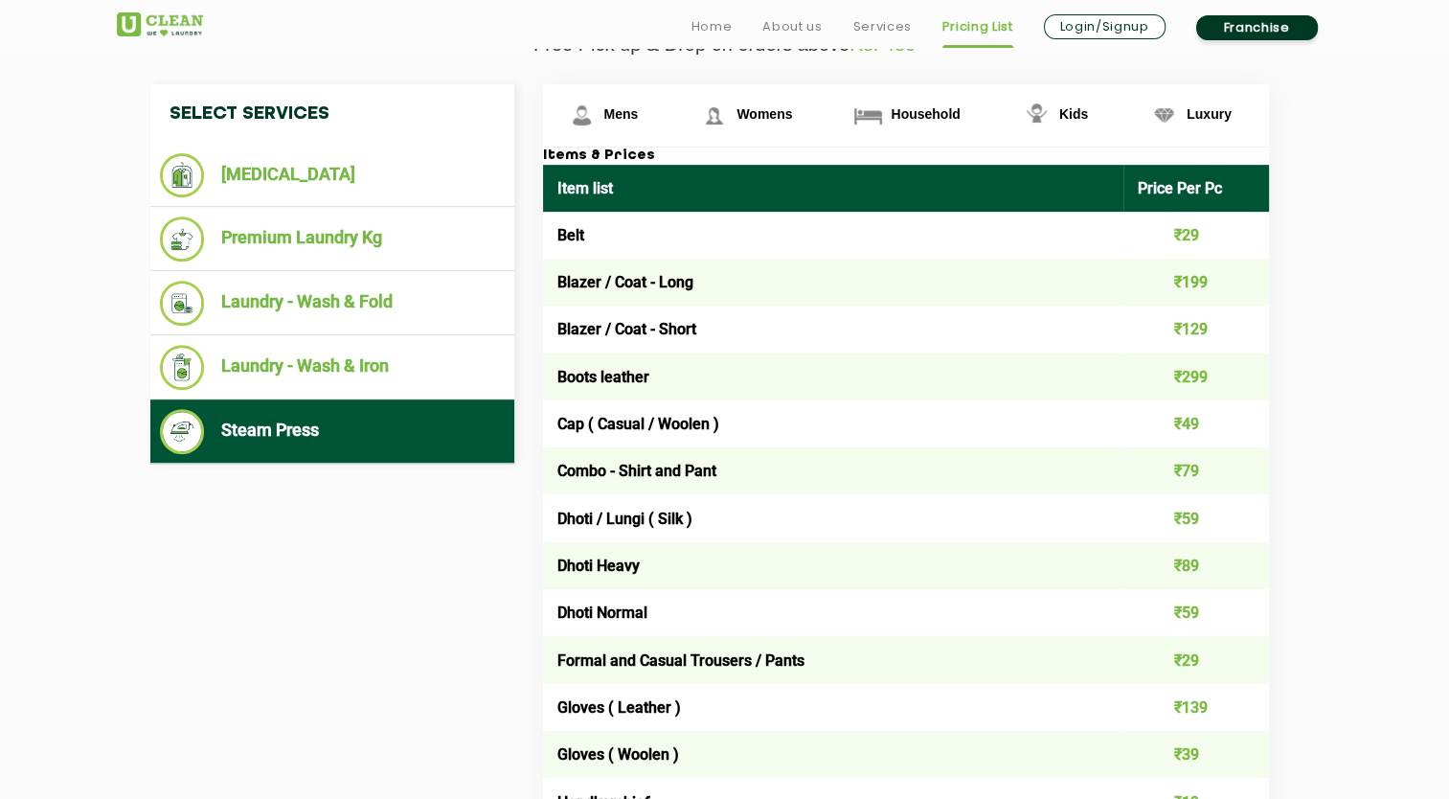
scroll to position [766, 0]
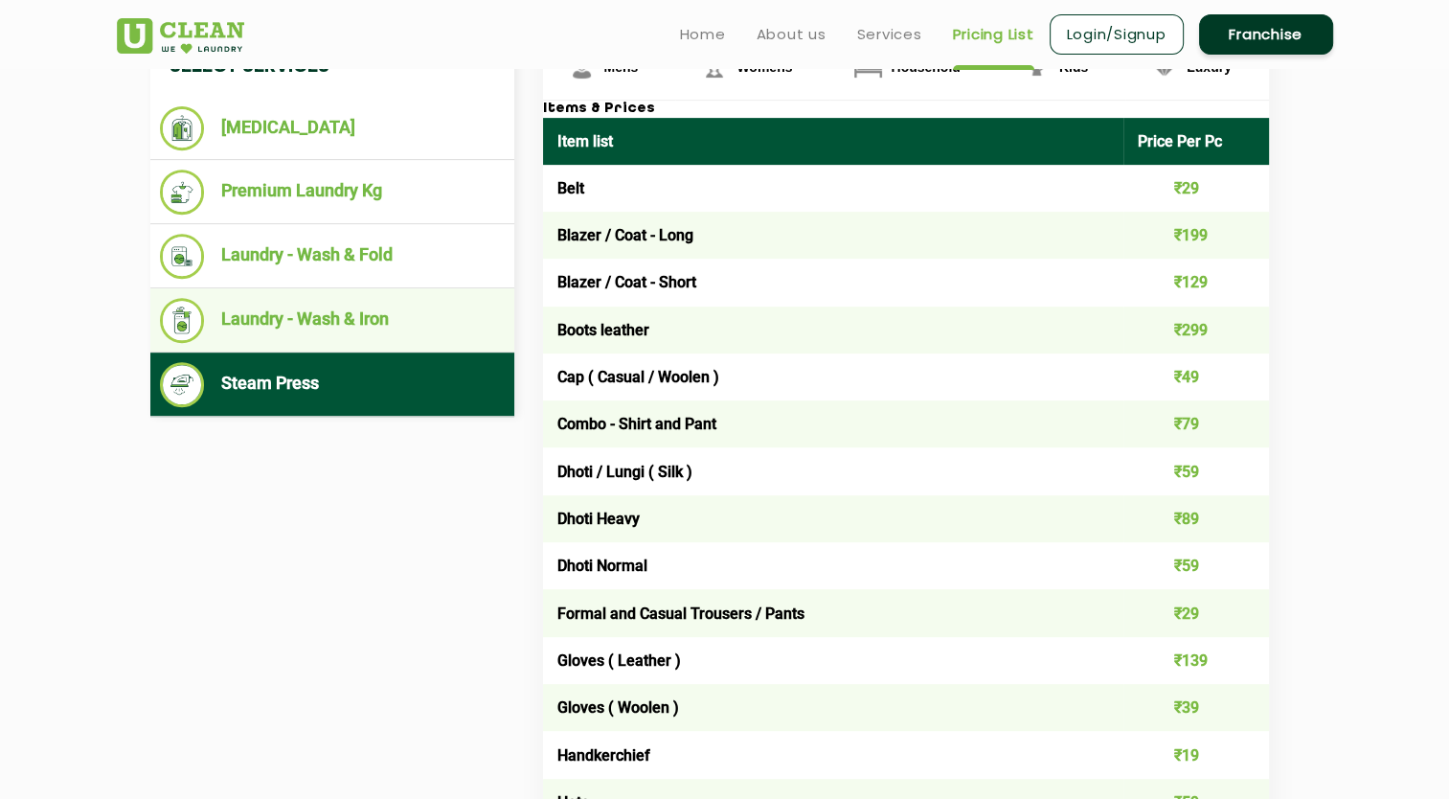
click at [307, 318] on li "Laundry - Wash & Iron" at bounding box center [332, 320] width 345 height 45
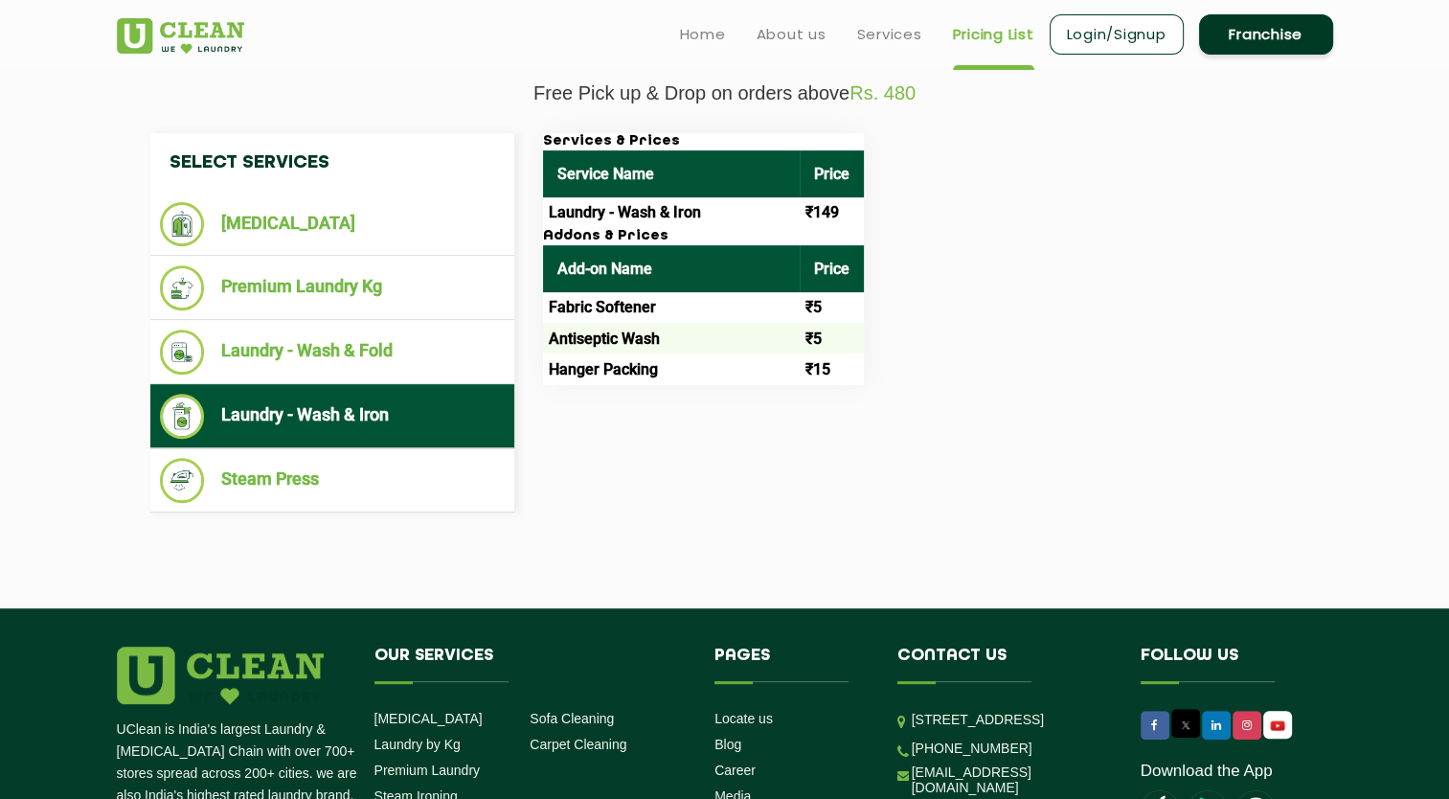
scroll to position [671, 0]
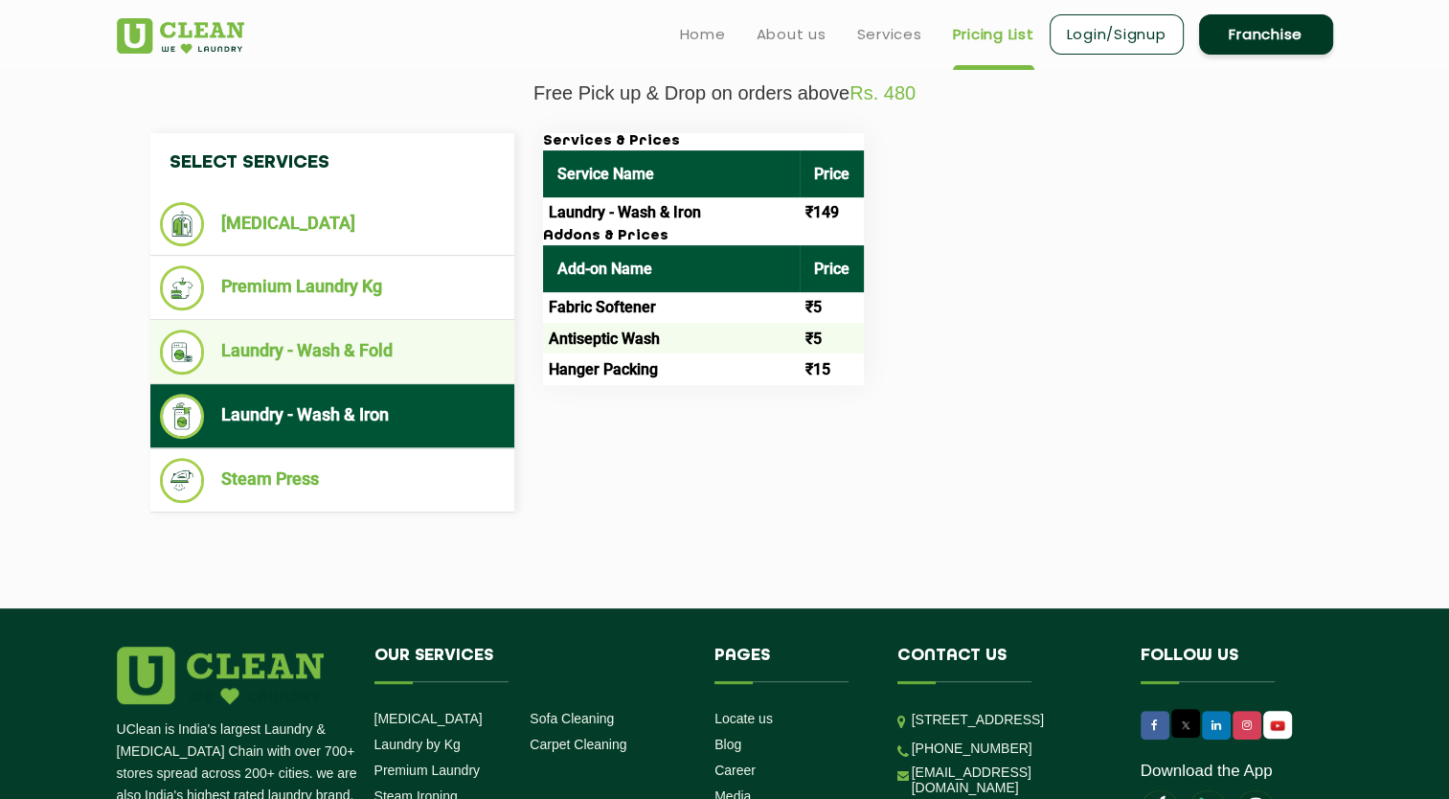
click at [272, 352] on li "Laundry - Wash & Fold" at bounding box center [332, 352] width 345 height 45
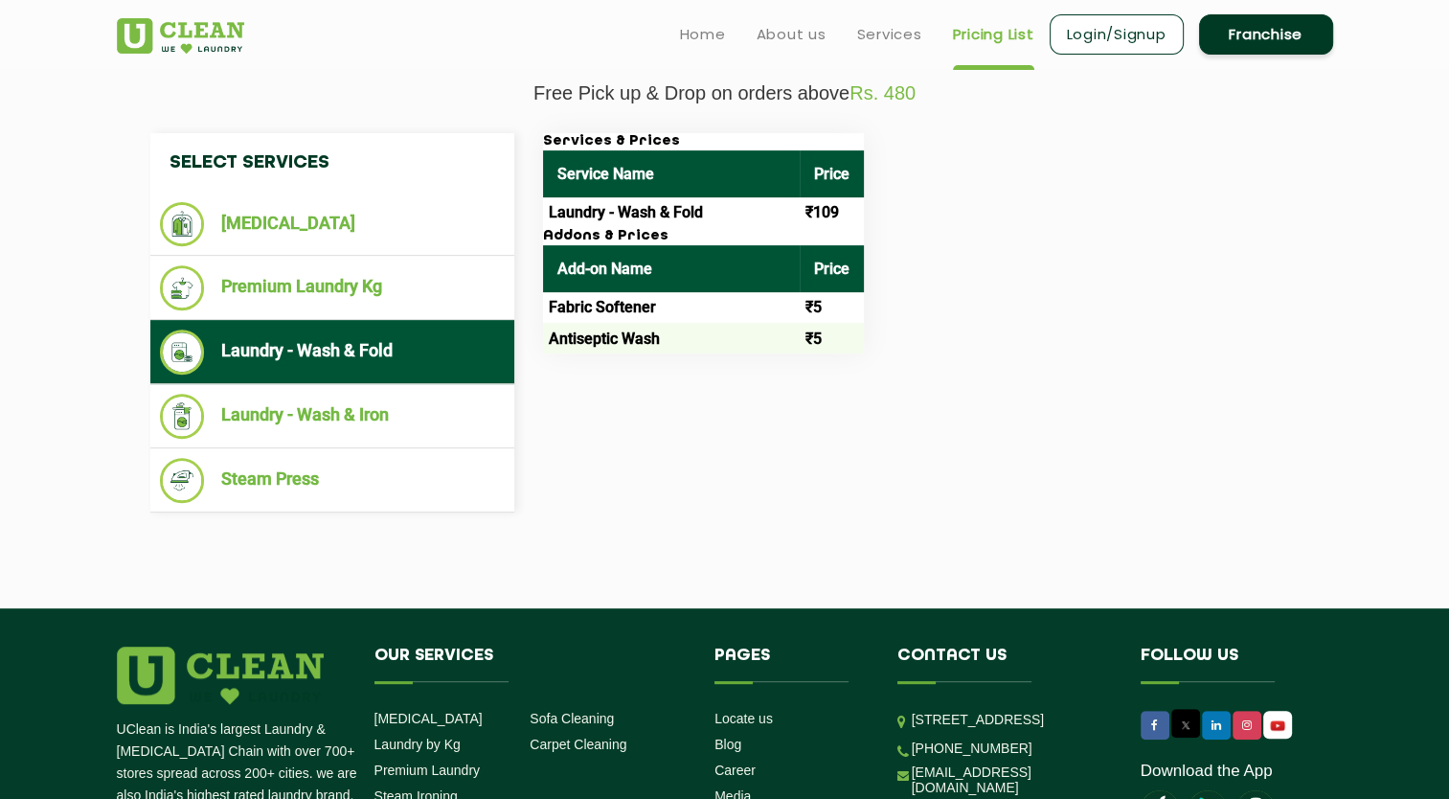
scroll to position [575, 0]
